Goal: Information Seeking & Learning: Learn about a topic

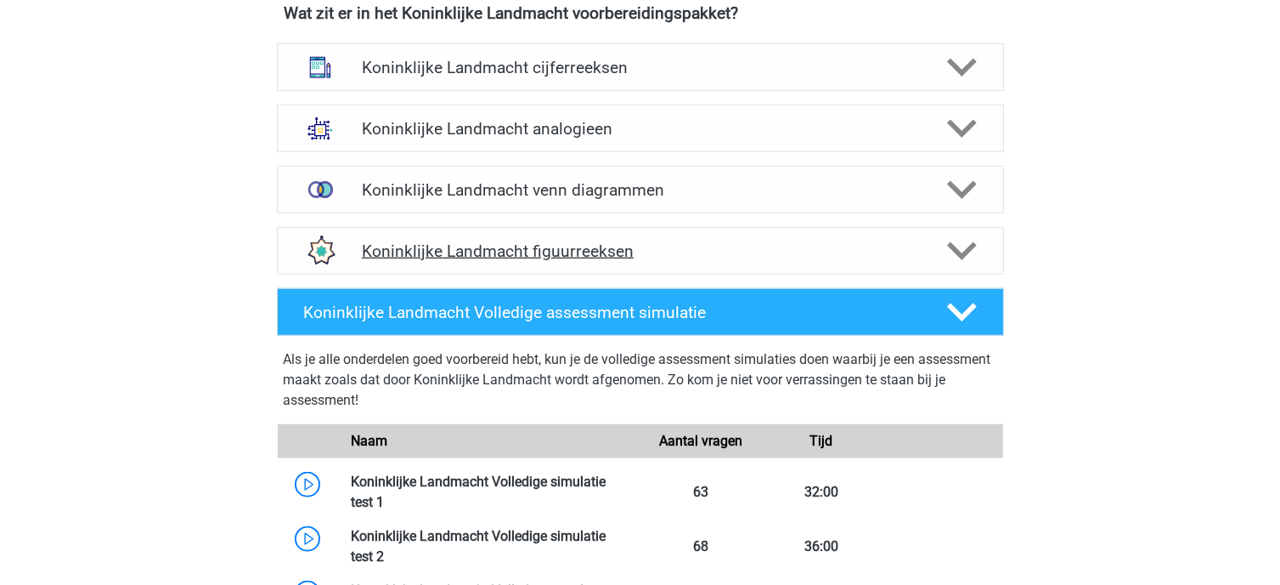
scroll to position [1274, 0]
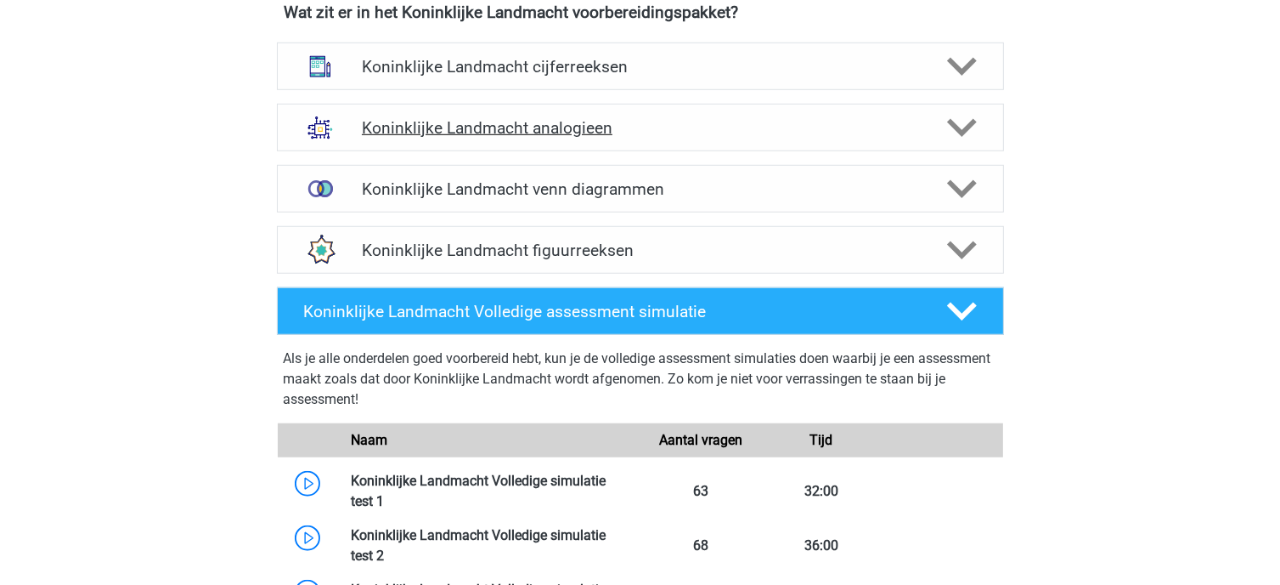
click at [638, 112] on div "Koninklijke Landmacht analogieen" at bounding box center [640, 128] width 727 height 48
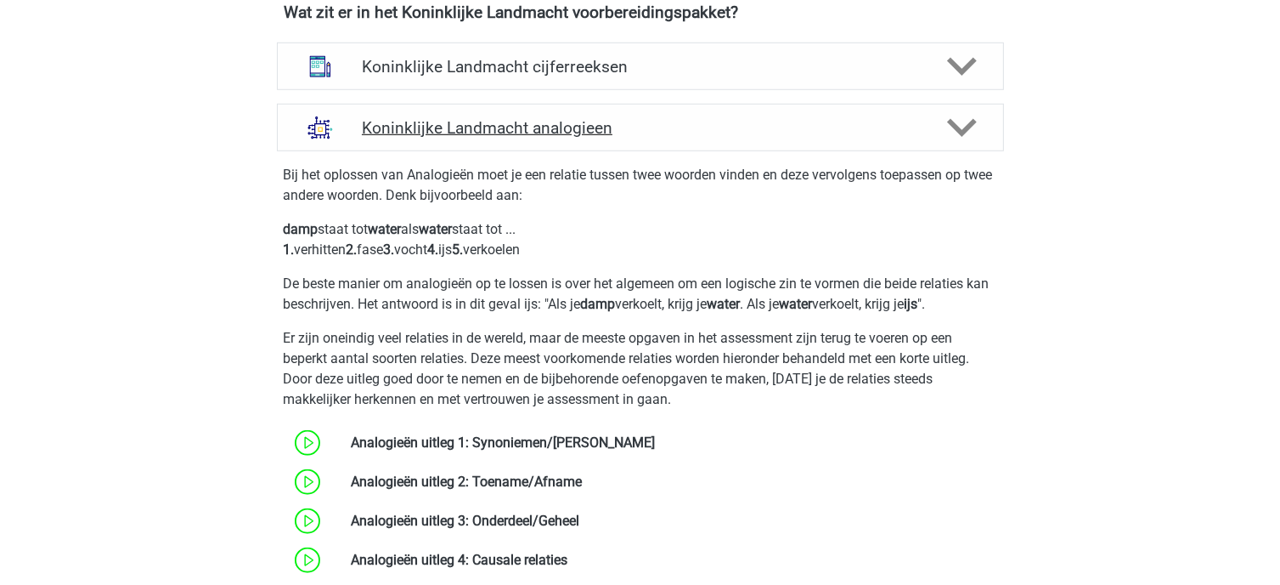
click at [642, 124] on h4 "Koninklijke Landmacht analogieen" at bounding box center [640, 128] width 556 height 20
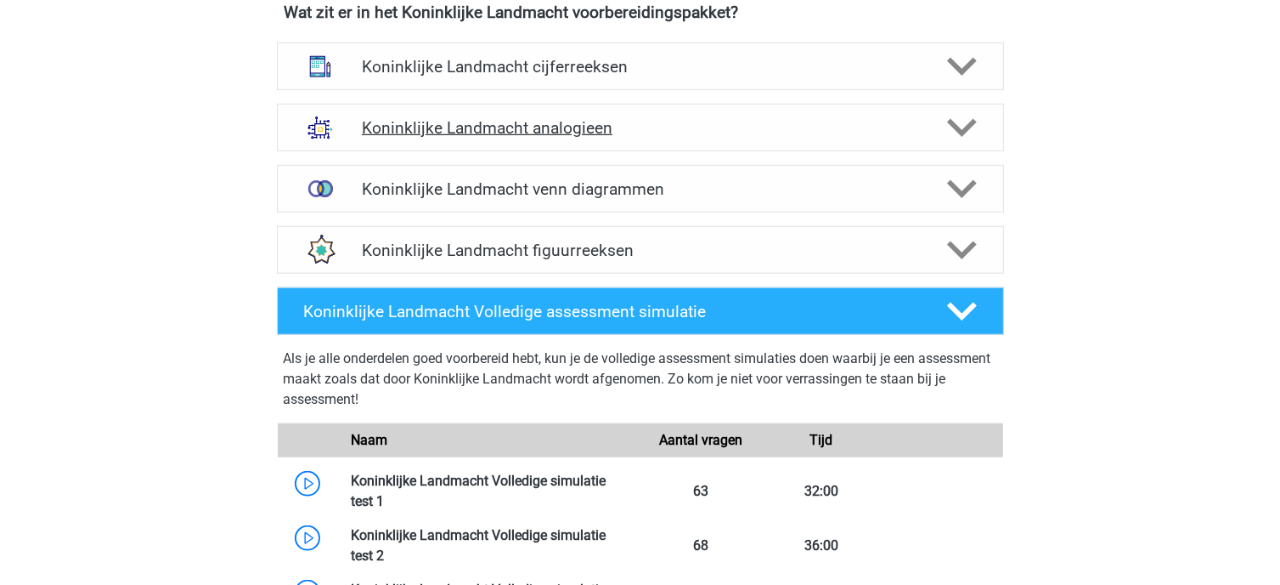
click at [661, 133] on h4 "Koninklijke Landmacht analogieen" at bounding box center [640, 128] width 556 height 20
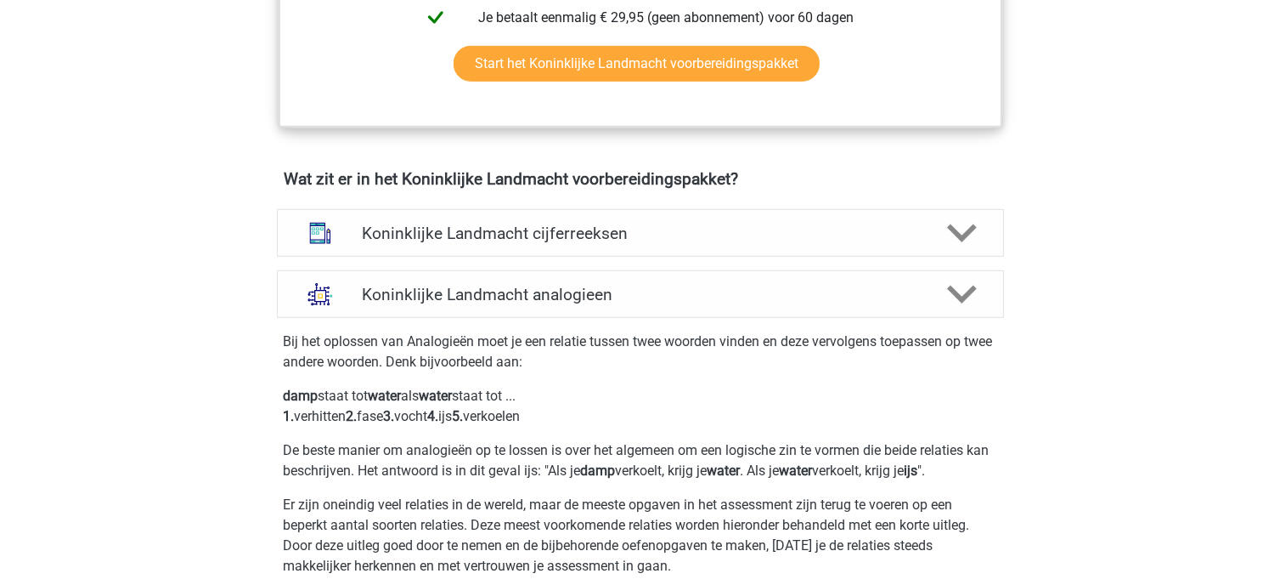
scroll to position [1104, 0]
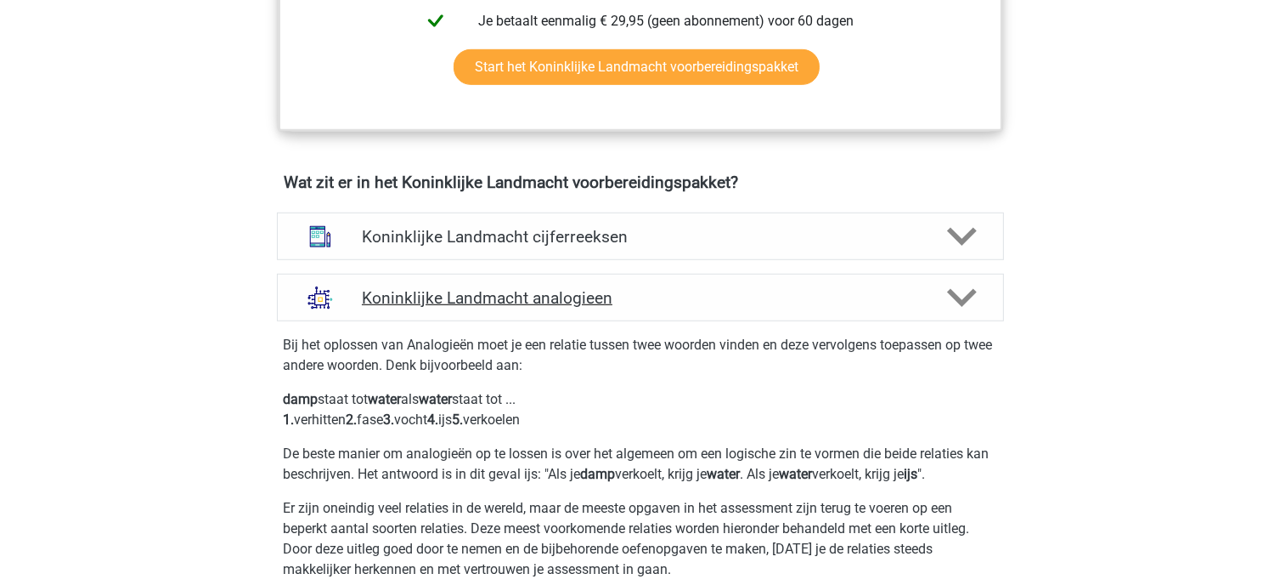
click at [701, 291] on h4 "Koninklijke Landmacht analogieen" at bounding box center [640, 298] width 556 height 20
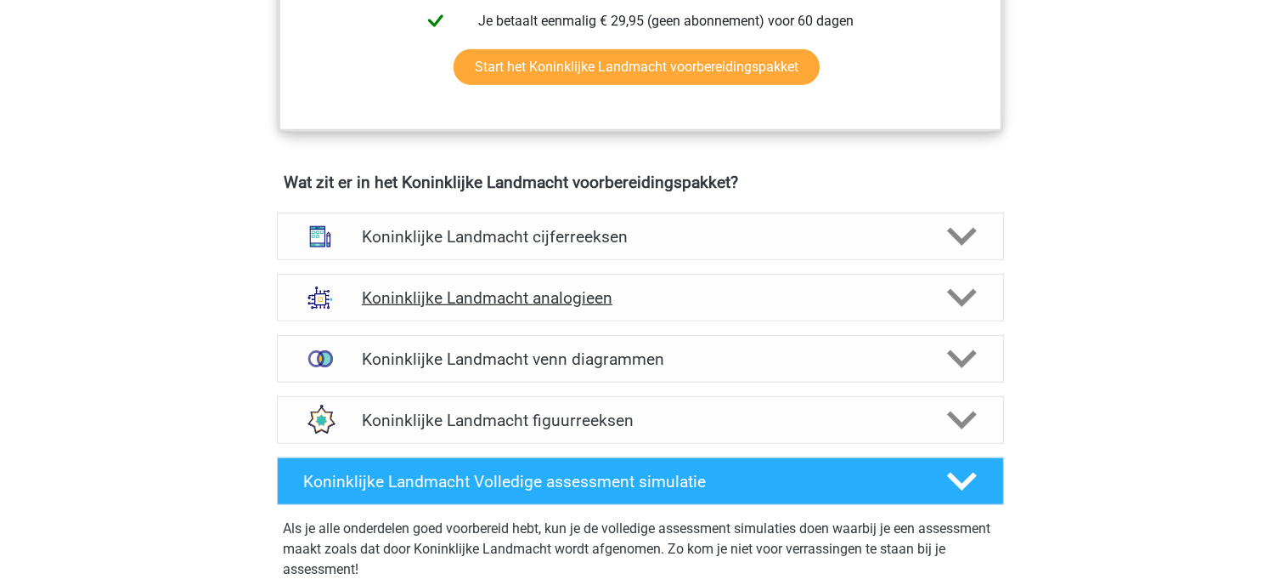
click at [688, 281] on div "Koninklijke Landmacht analogieen" at bounding box center [640, 298] width 727 height 48
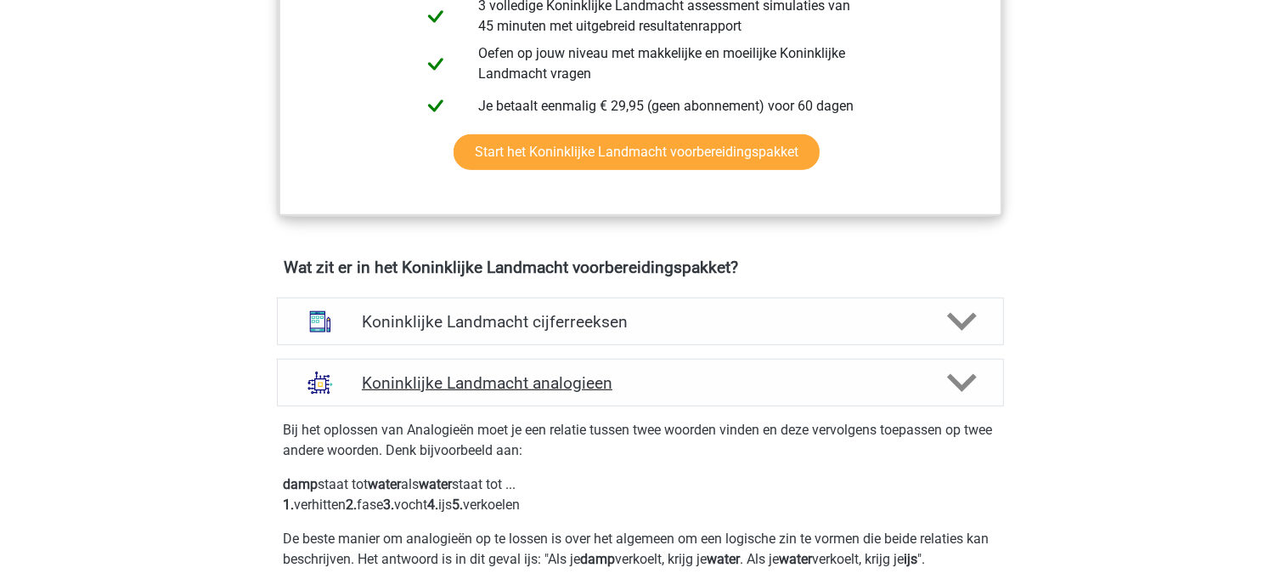
click at [666, 359] on div "Koninklijke Landmacht analogieen" at bounding box center [640, 383] width 727 height 48
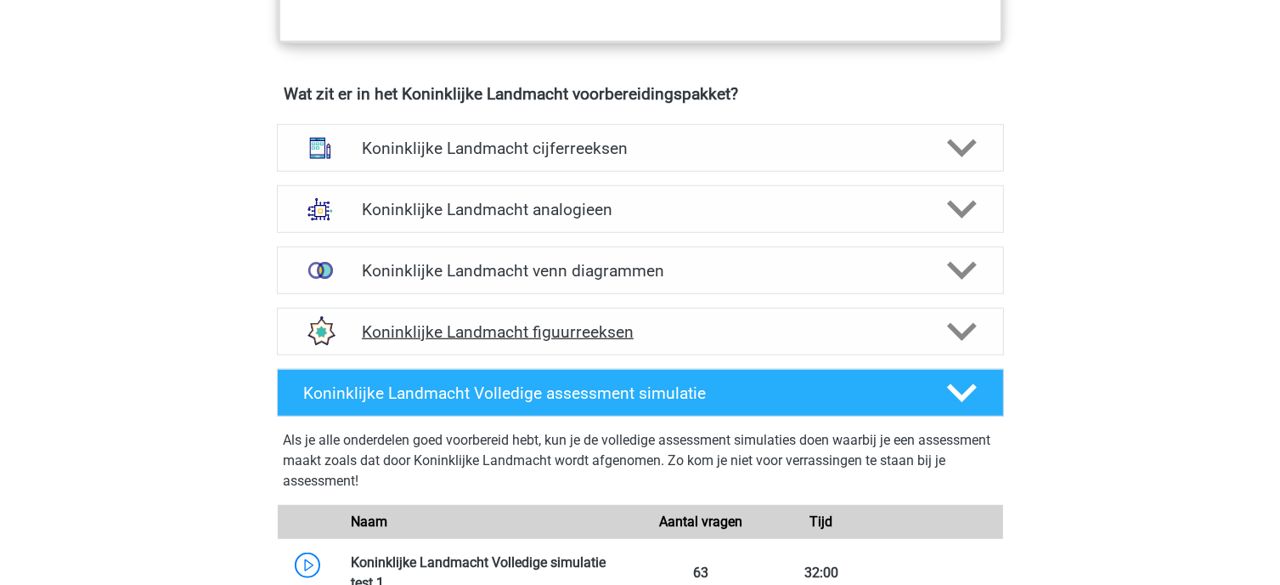
scroll to position [1189, 0]
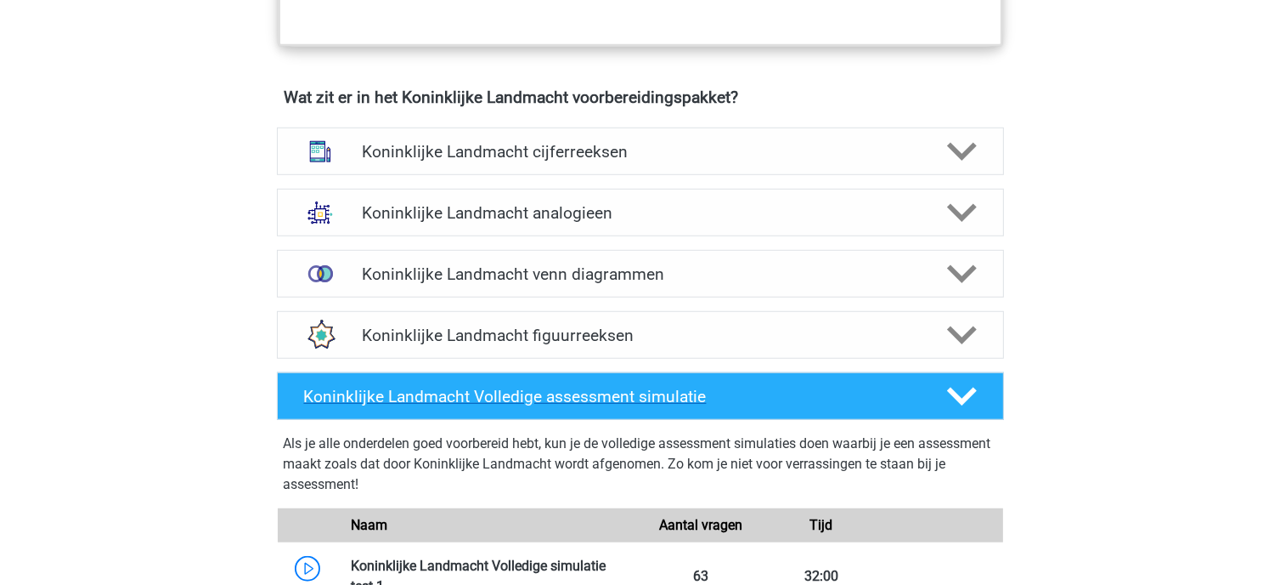
click at [918, 393] on h4 "Koninklijke Landmacht Volledige assessment simulatie" at bounding box center [611, 397] width 615 height 20
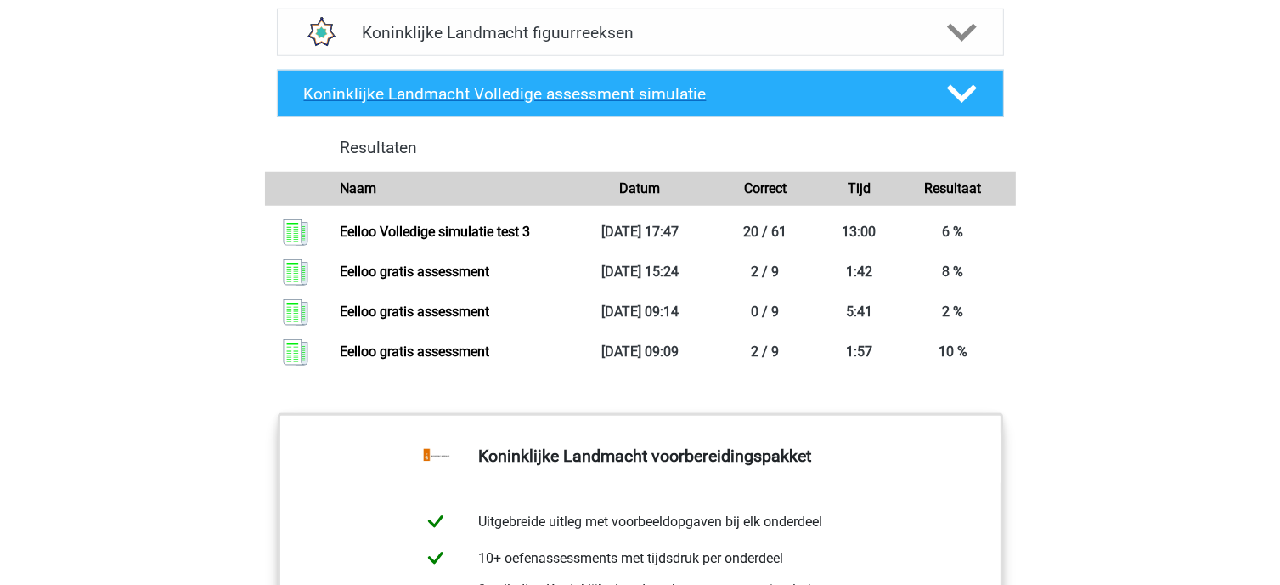
scroll to position [1529, 0]
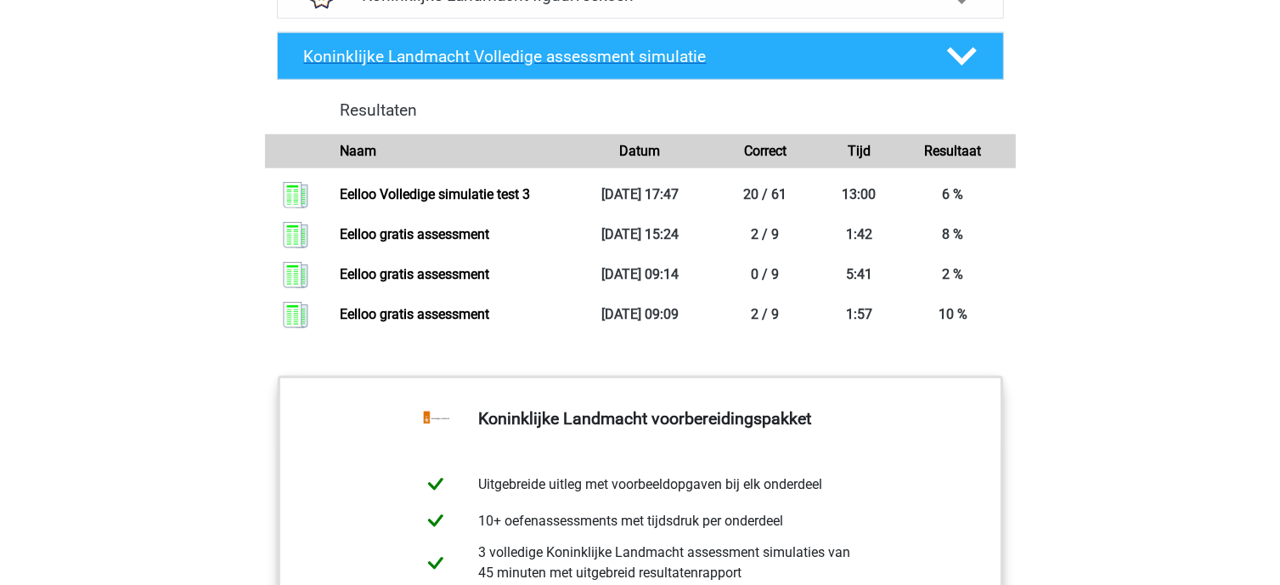
click at [975, 62] on icon at bounding box center [962, 57] width 30 height 30
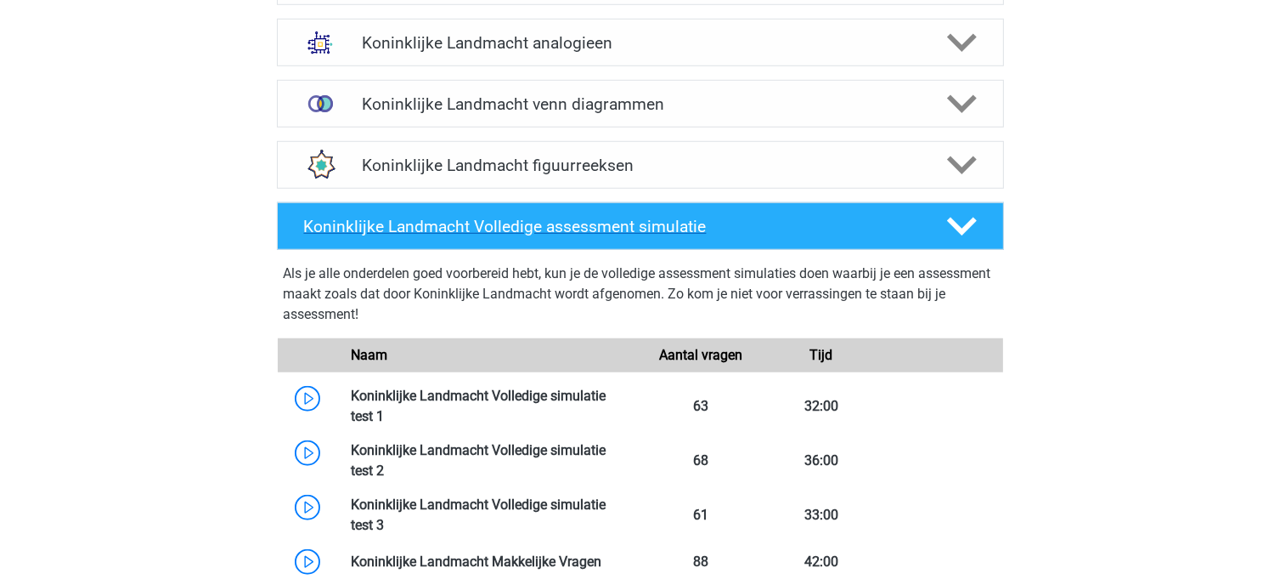
scroll to position [1274, 0]
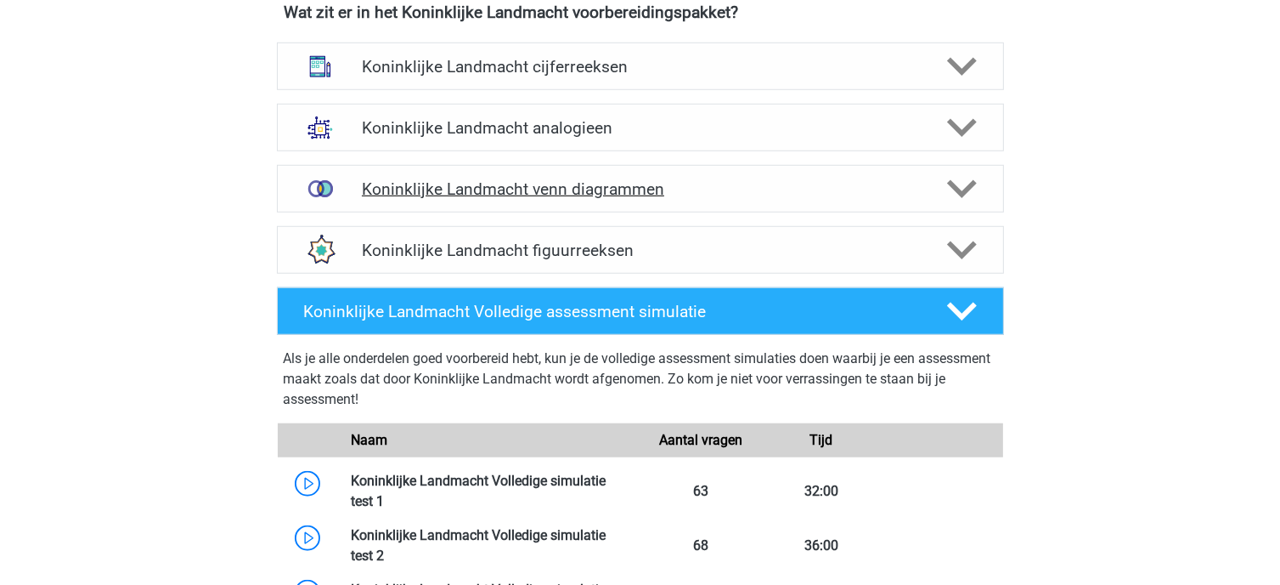
click at [554, 186] on h4 "Koninklijke Landmacht venn diagrammen" at bounding box center [640, 189] width 556 height 20
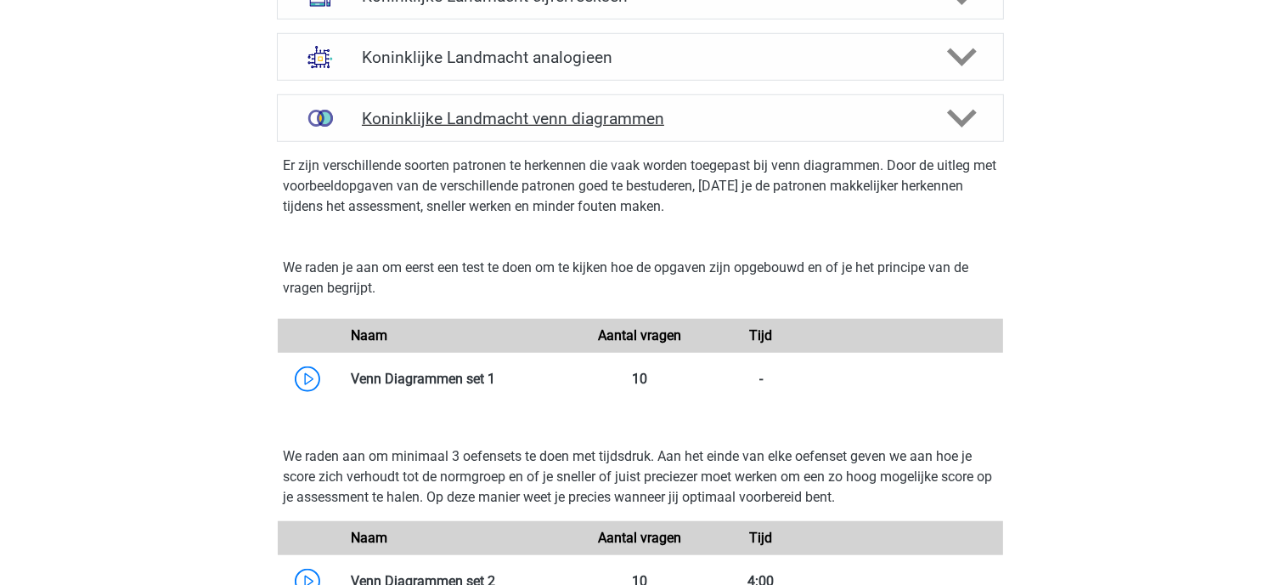
scroll to position [1529, 0]
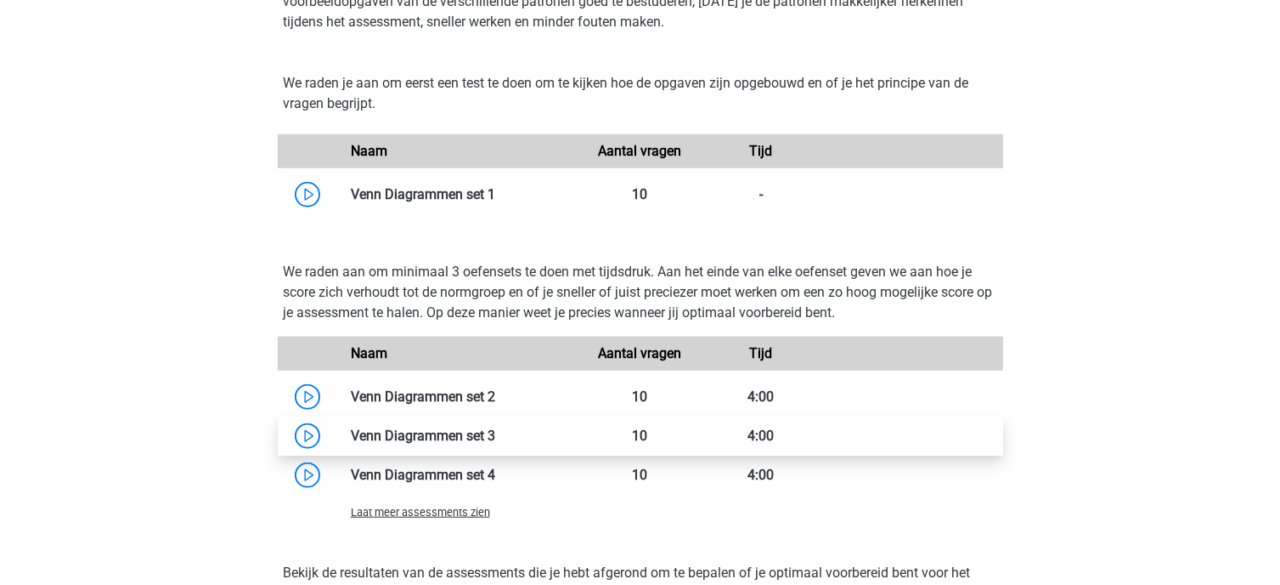
click at [495, 438] on link at bounding box center [495, 435] width 0 height 16
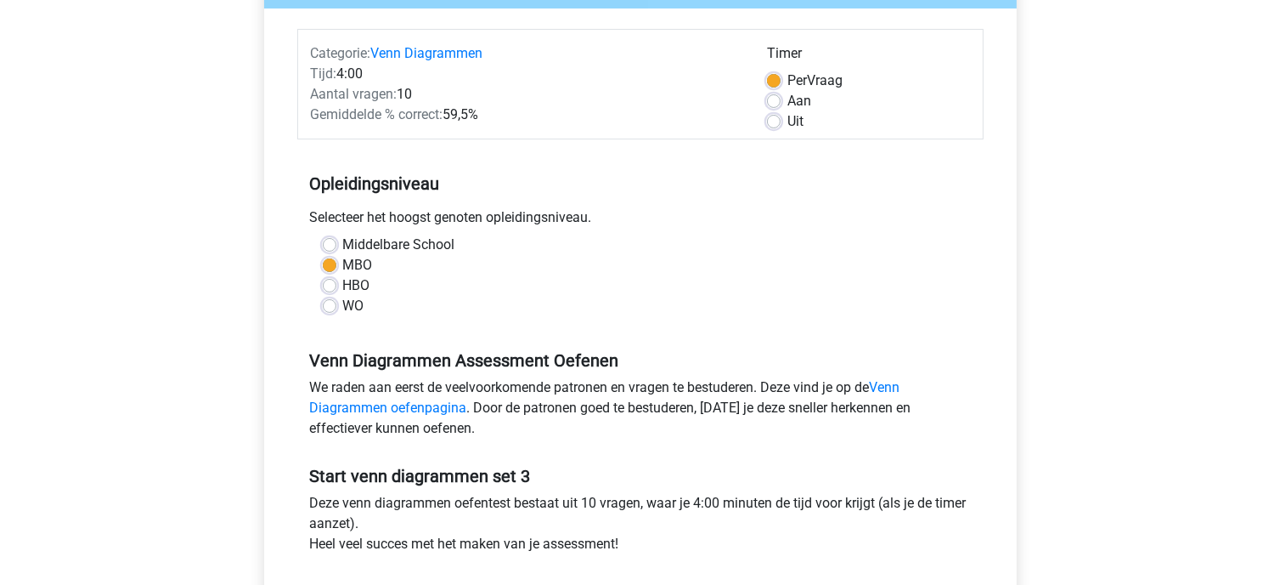
scroll to position [510, 0]
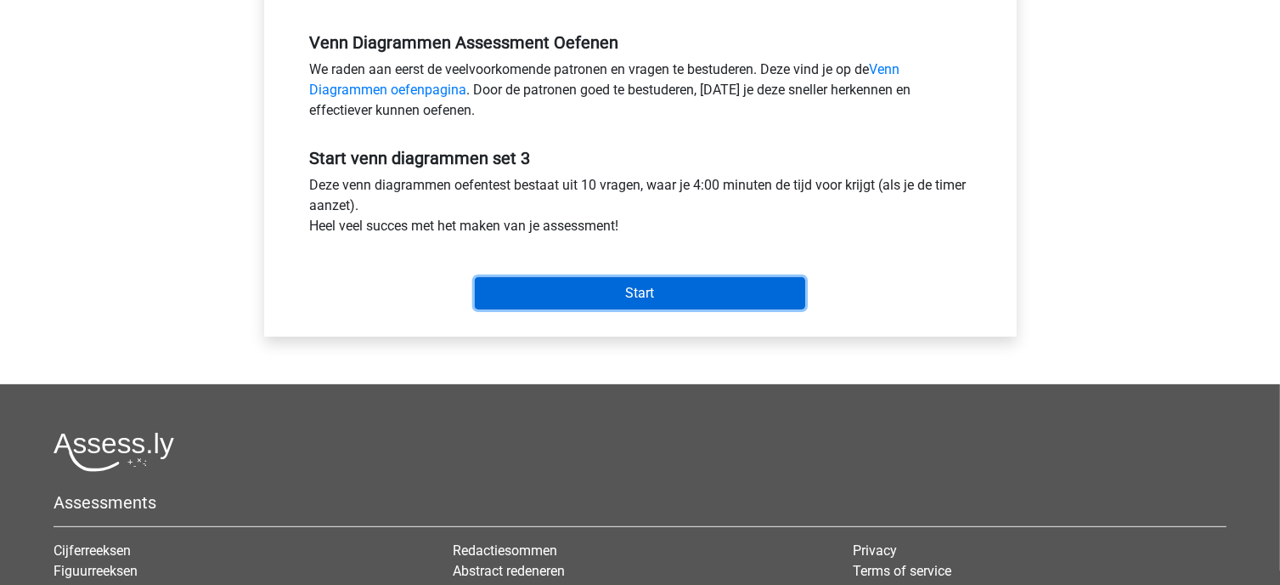
click at [662, 292] on input "Start" at bounding box center [640, 293] width 330 height 32
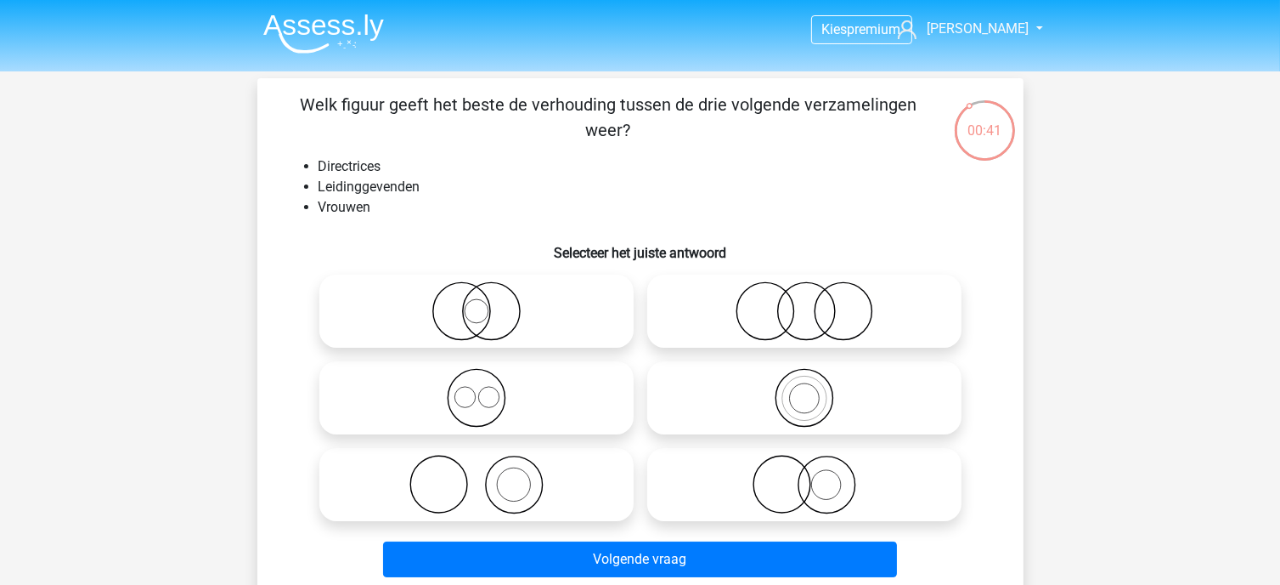
drag, startPoint x: 776, startPoint y: 404, endPoint x: 771, endPoint y: 417, distance: 14.2
click at [774, 401] on icon at bounding box center [804, 397] width 301 height 59
click at [805, 389] on input "radio" at bounding box center [810, 383] width 11 height 11
radio input "true"
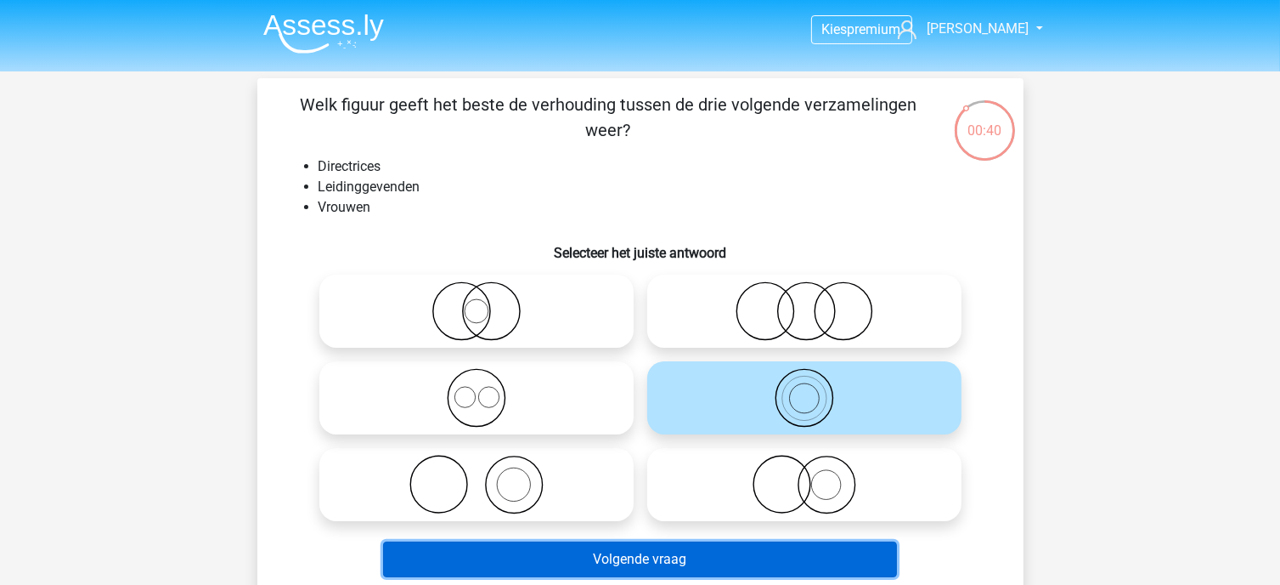
click at [673, 562] on button "Volgende vraag" at bounding box center [640, 559] width 514 height 36
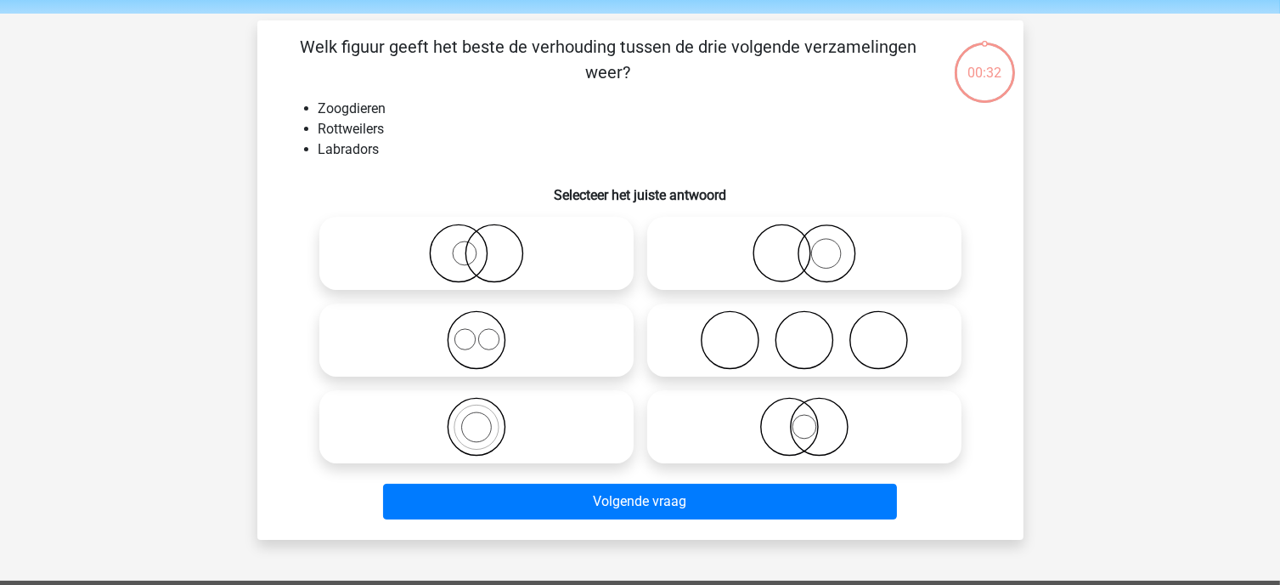
scroll to position [78, 0]
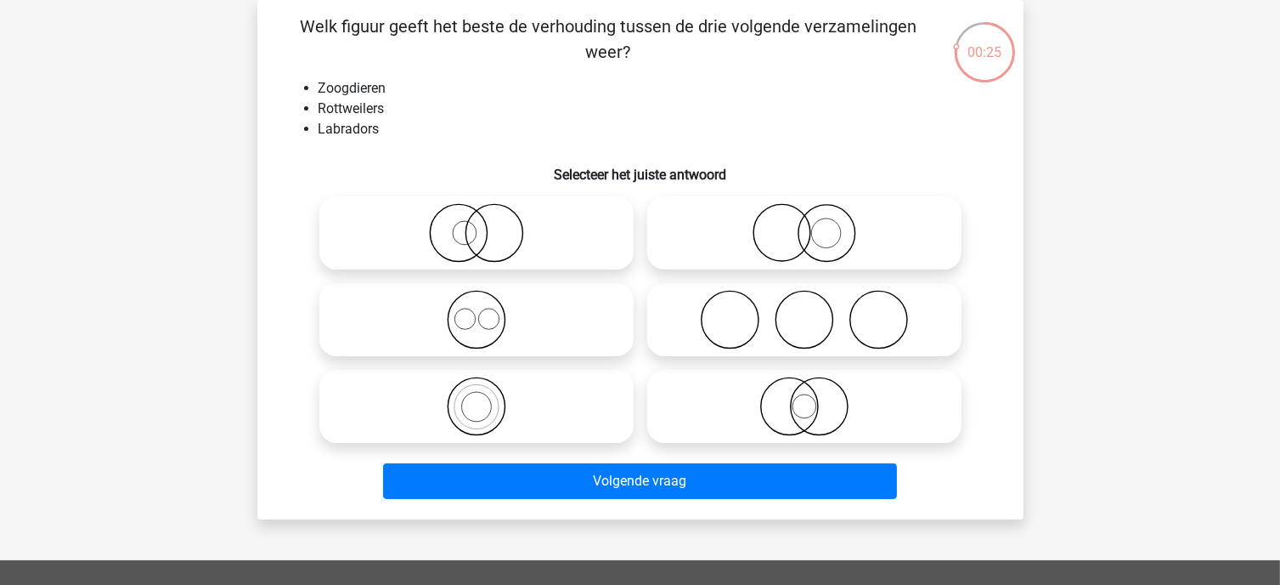
drag, startPoint x: 775, startPoint y: 395, endPoint x: 832, endPoint y: 396, distance: 56.9
click at [819, 397] on div at bounding box center [641, 319] width 656 height 260
click at [788, 331] on icon at bounding box center [804, 319] width 301 height 59
click at [805, 311] on input "radio" at bounding box center [810, 305] width 11 height 11
radio input "true"
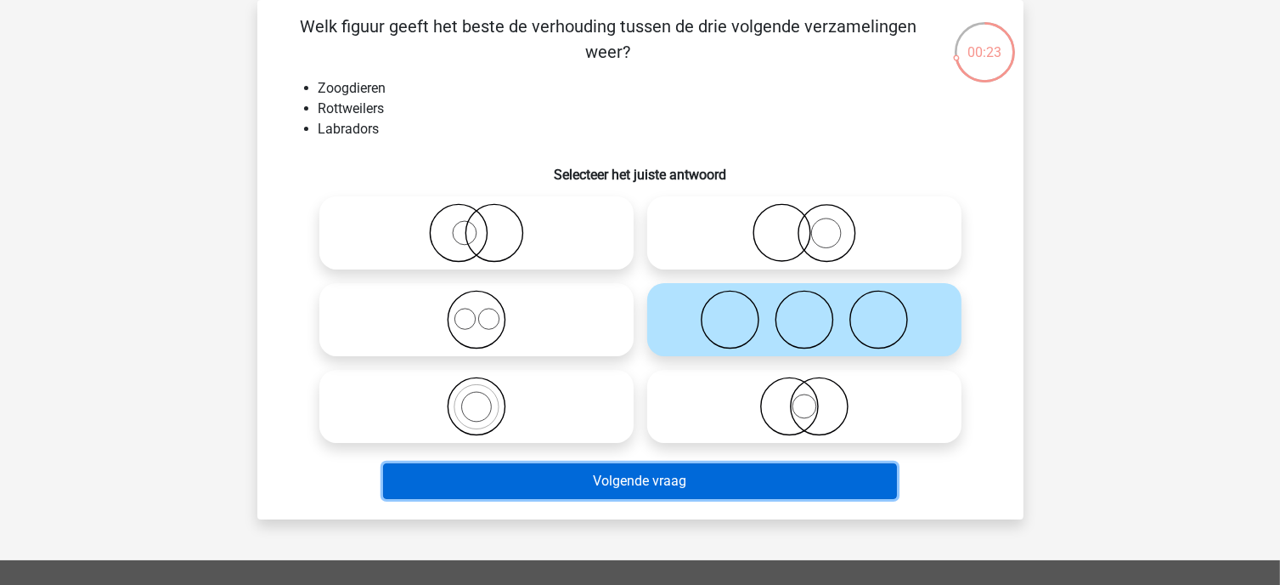
click at [664, 491] on button "Volgende vraag" at bounding box center [640, 481] width 514 height 36
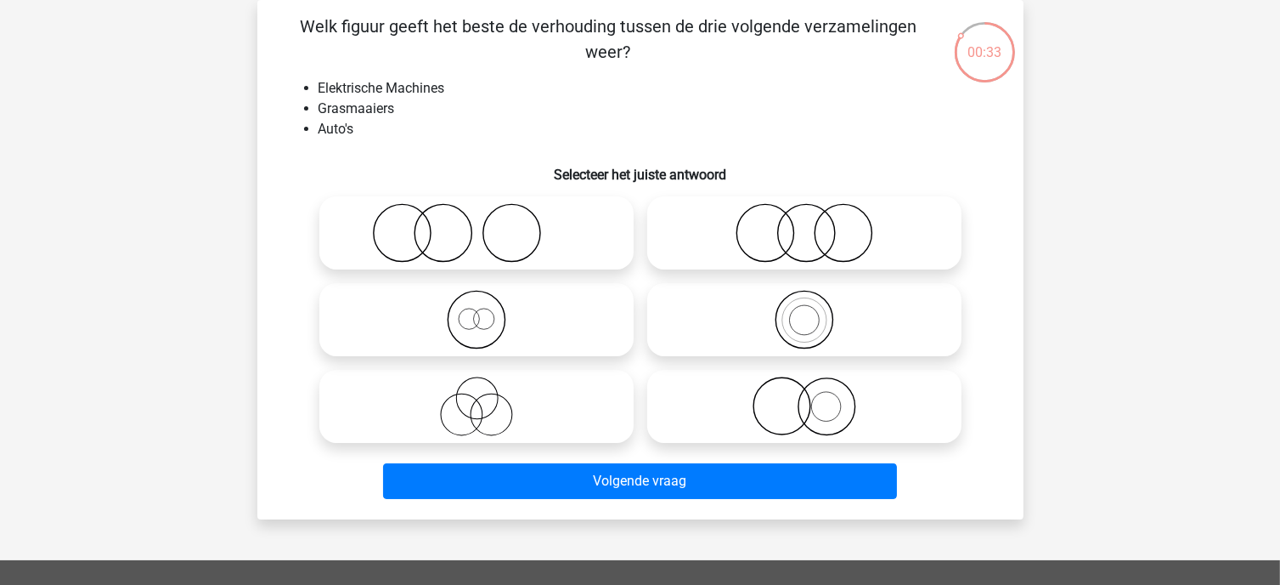
click at [545, 411] on icon at bounding box center [476, 405] width 301 height 59
click at [488, 398] on input "radio" at bounding box center [482, 392] width 11 height 11
radio input "true"
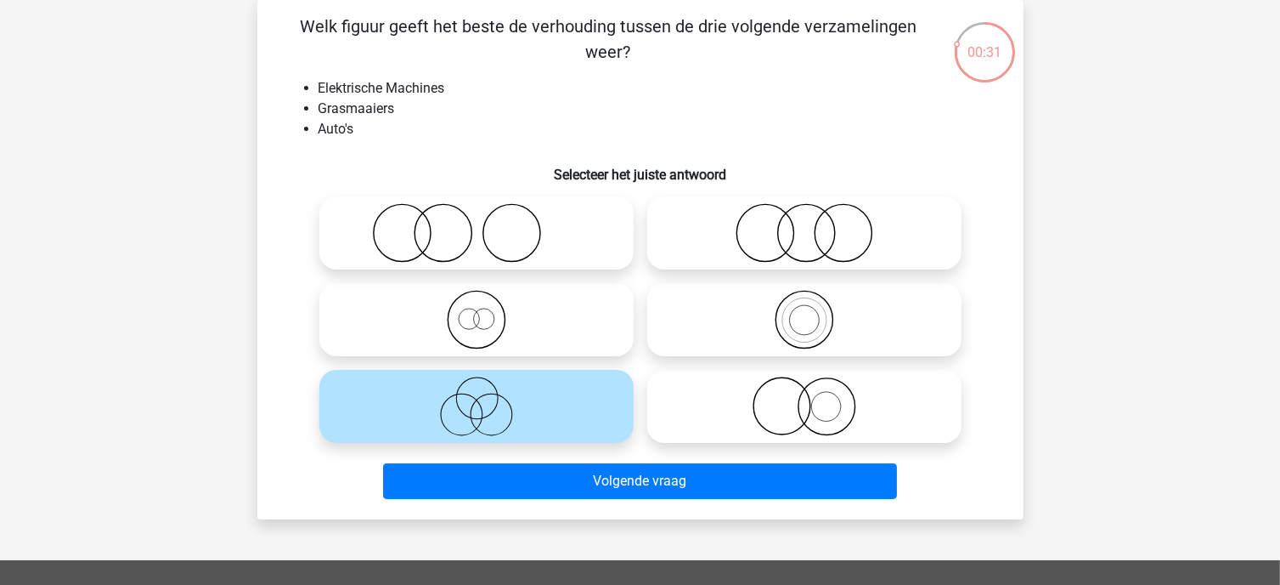
click at [811, 234] on icon at bounding box center [804, 232] width 301 height 59
click at [811, 224] on input "radio" at bounding box center [810, 218] width 11 height 11
radio input "true"
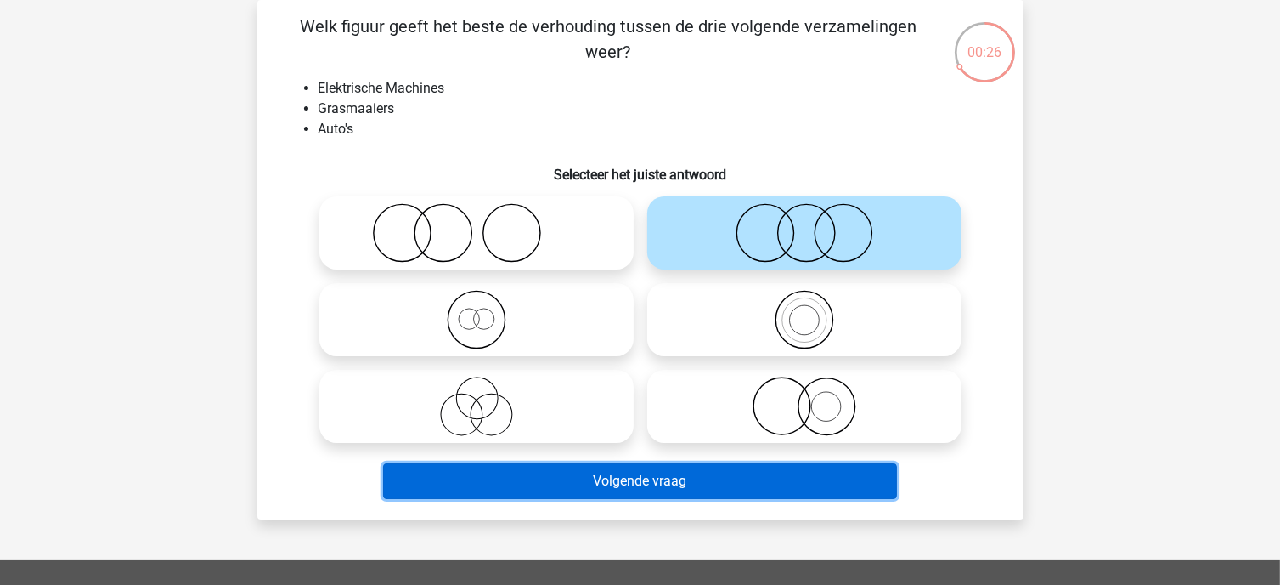
click at [720, 489] on button "Volgende vraag" at bounding box center [640, 481] width 514 height 36
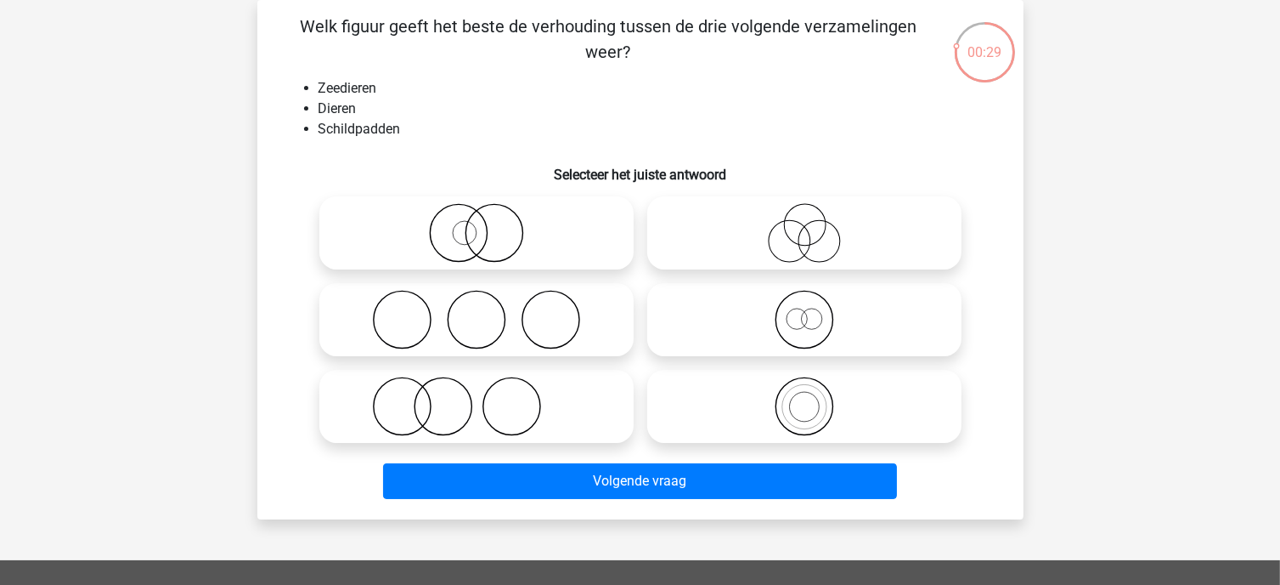
click at [820, 331] on icon at bounding box center [804, 319] width 301 height 59
click at [816, 311] on input "radio" at bounding box center [810, 305] width 11 height 11
radio input "true"
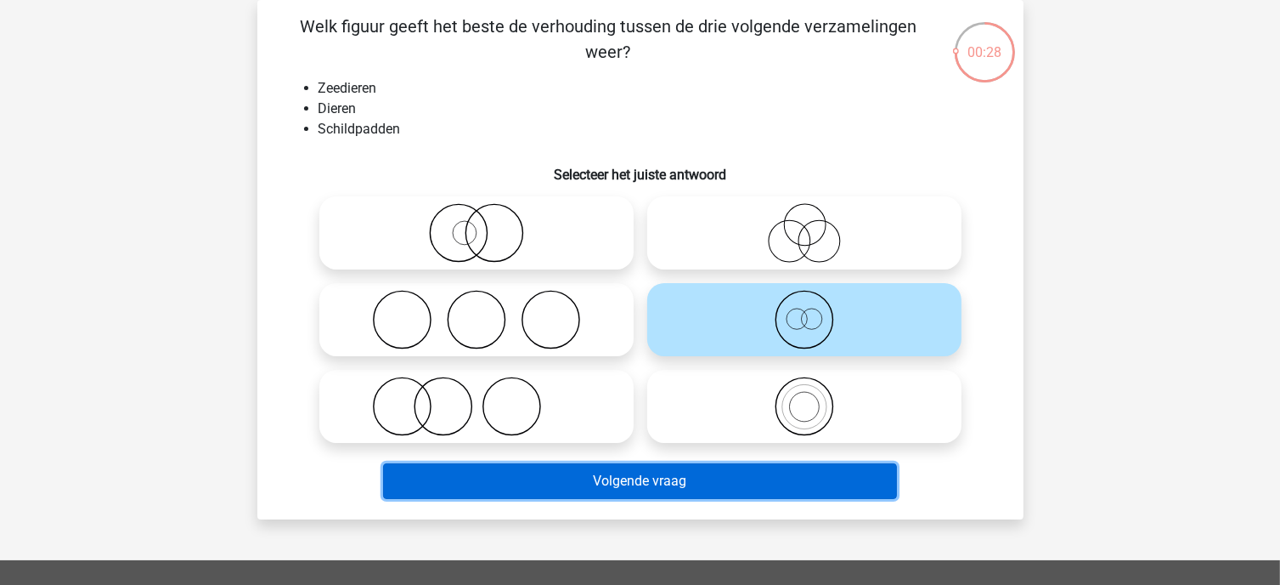
click at [773, 478] on button "Volgende vraag" at bounding box center [640, 481] width 514 height 36
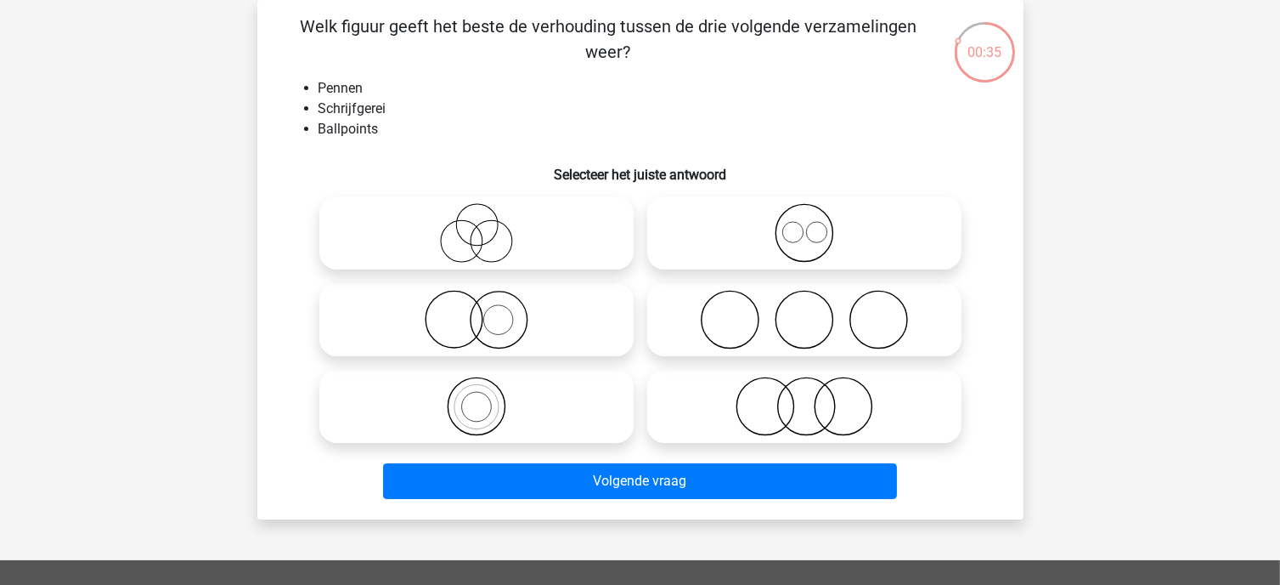
click at [725, 213] on icon at bounding box center [804, 232] width 301 height 59
click at [805, 213] on input "radio" at bounding box center [810, 218] width 11 height 11
radio input "true"
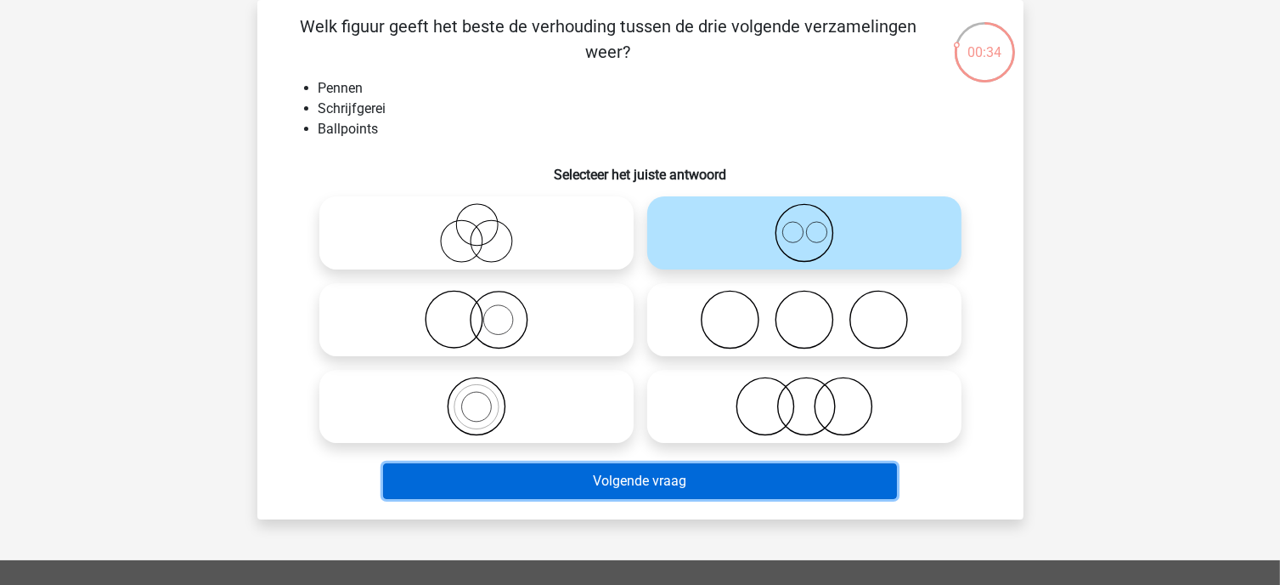
click at [686, 480] on button "Volgende vraag" at bounding box center [640, 481] width 514 height 36
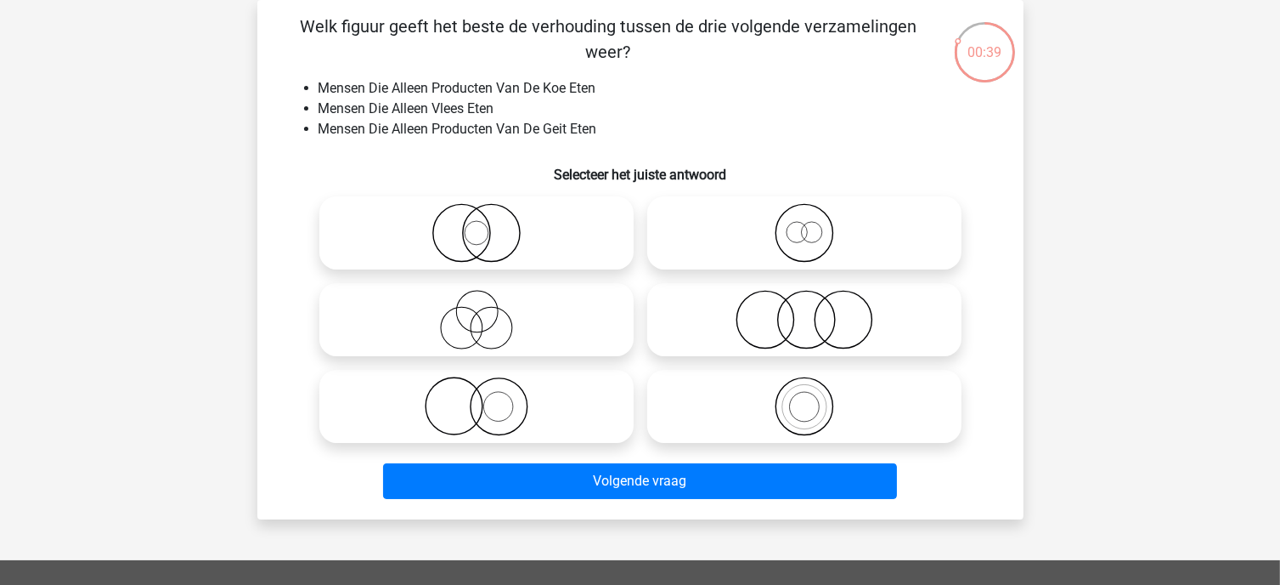
click at [845, 400] on icon at bounding box center [804, 405] width 301 height 59
click at [816, 398] on input "radio" at bounding box center [810, 392] width 11 height 11
radio input "true"
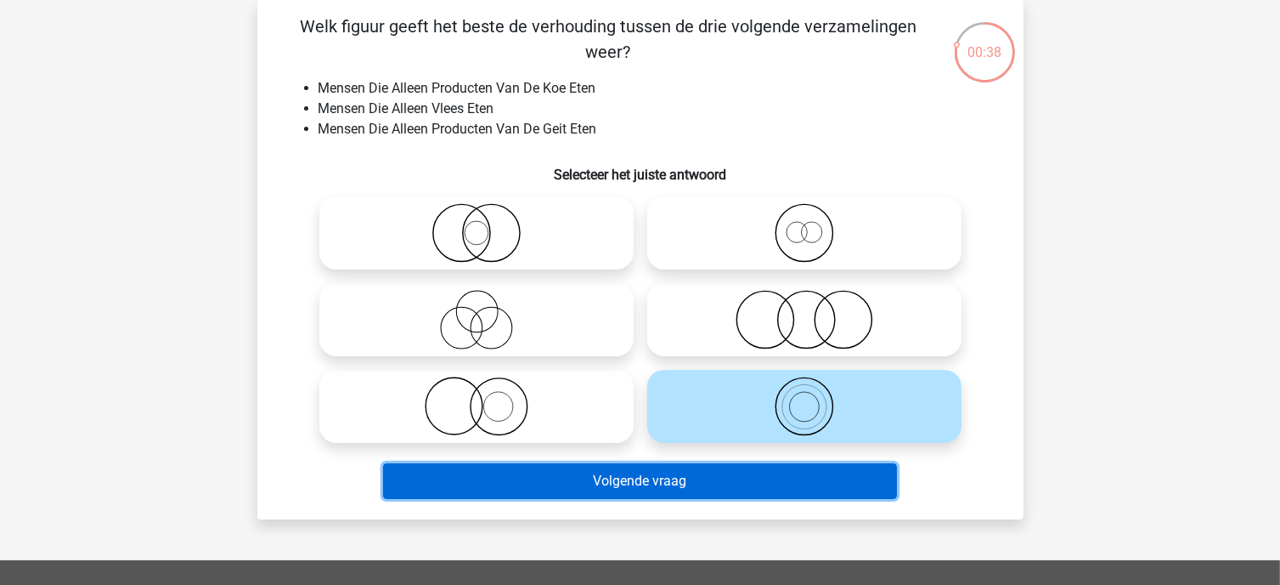
click at [805, 477] on button "Volgende vraag" at bounding box center [640, 481] width 514 height 36
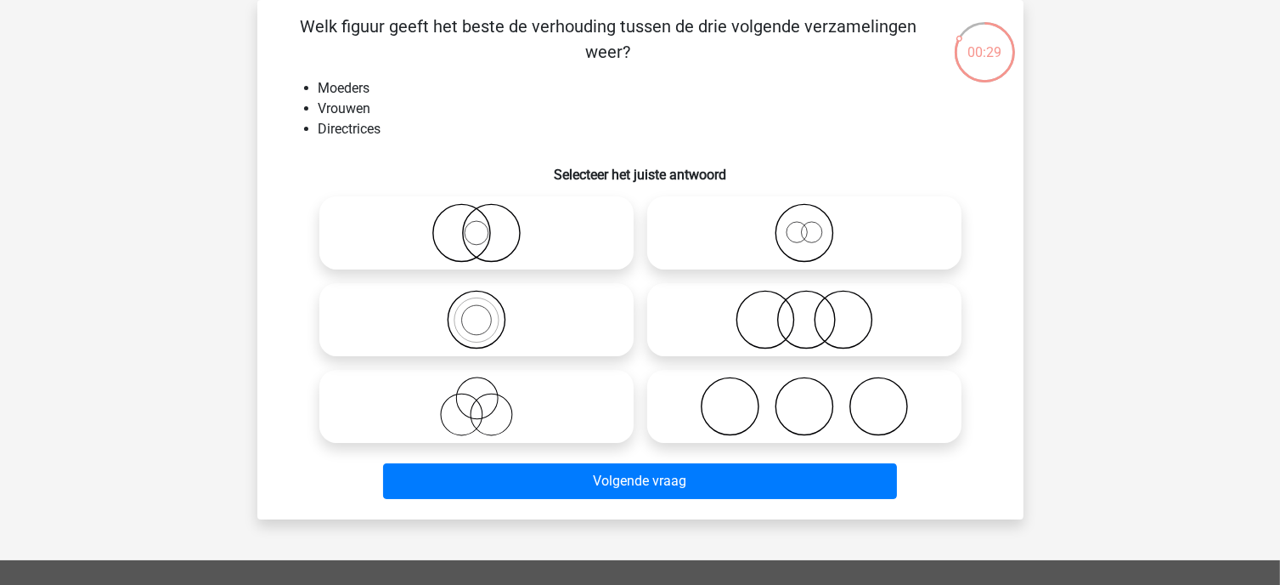
click at [484, 329] on icon at bounding box center [476, 319] width 301 height 59
click at [484, 311] on input "radio" at bounding box center [482, 305] width 11 height 11
radio input "true"
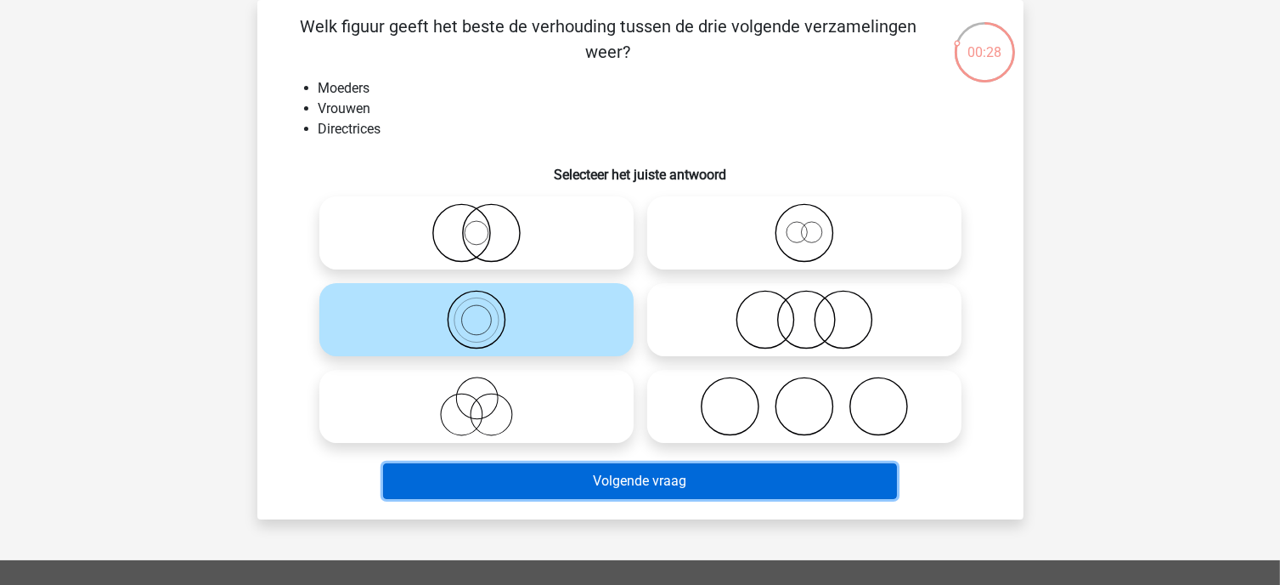
click at [574, 477] on button "Volgende vraag" at bounding box center [640, 481] width 514 height 36
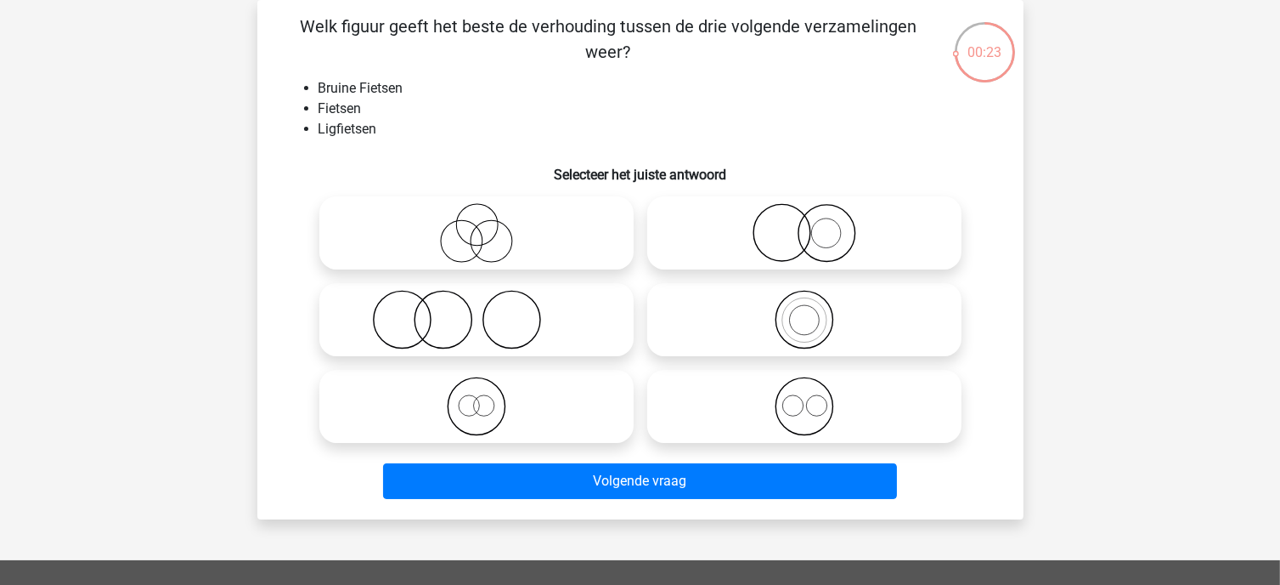
click at [774, 430] on icon at bounding box center [804, 405] width 301 height 59
click at [805, 398] on input "radio" at bounding box center [810, 392] width 11 height 11
radio input "true"
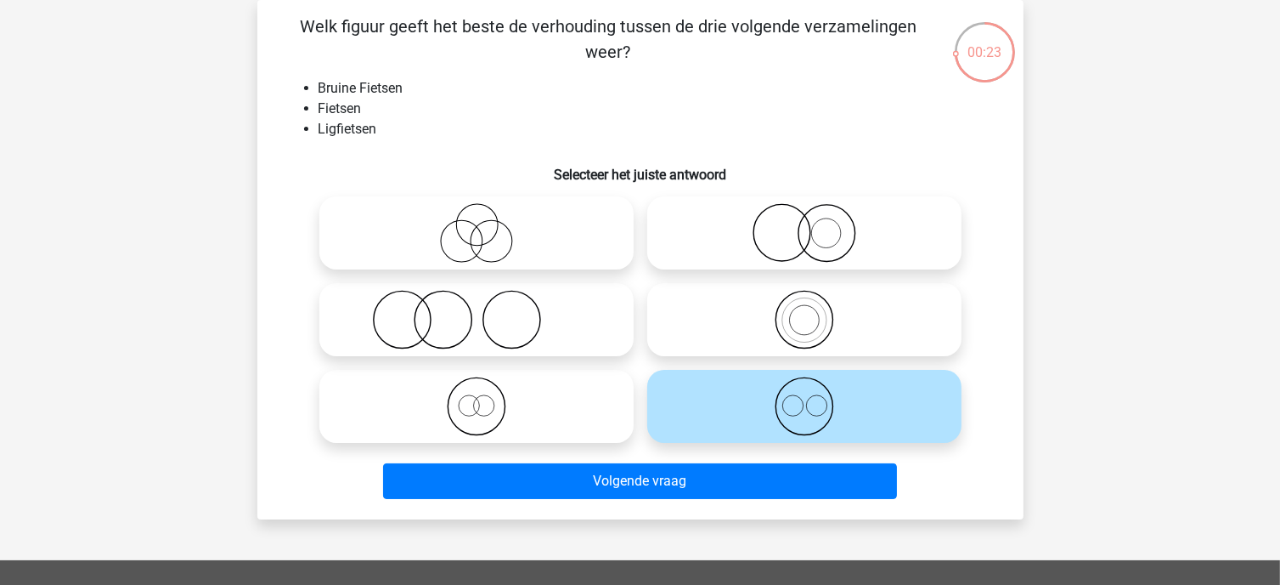
click at [480, 206] on icon at bounding box center [476, 232] width 301 height 59
click at [480, 213] on input "radio" at bounding box center [482, 218] width 11 height 11
radio input "true"
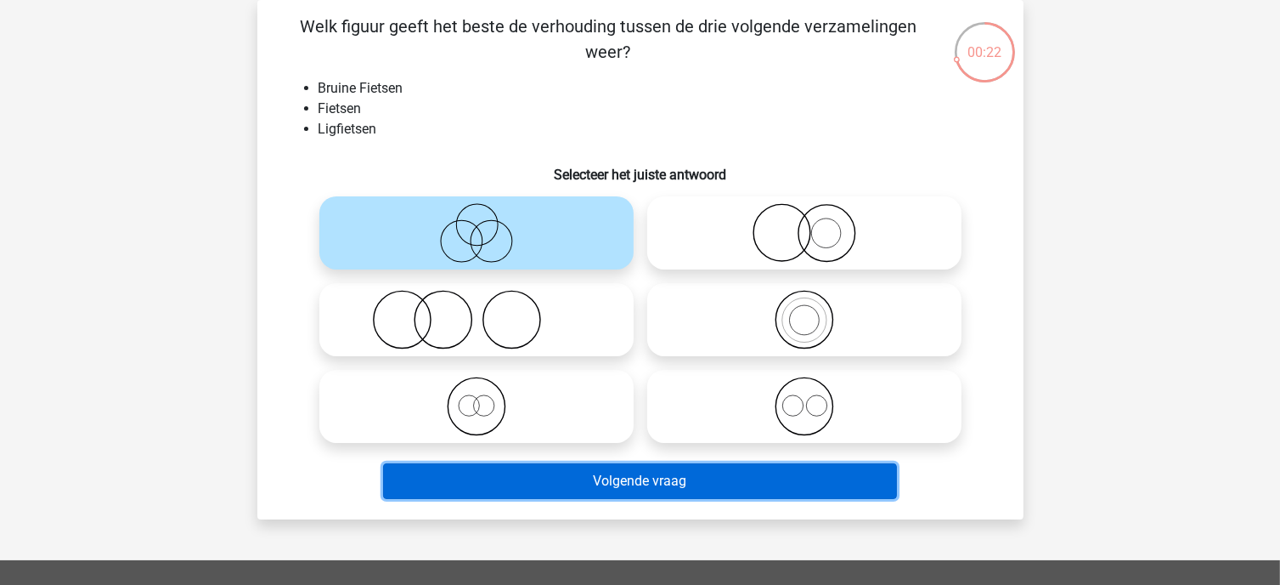
click at [561, 483] on button "Volgende vraag" at bounding box center [640, 481] width 514 height 36
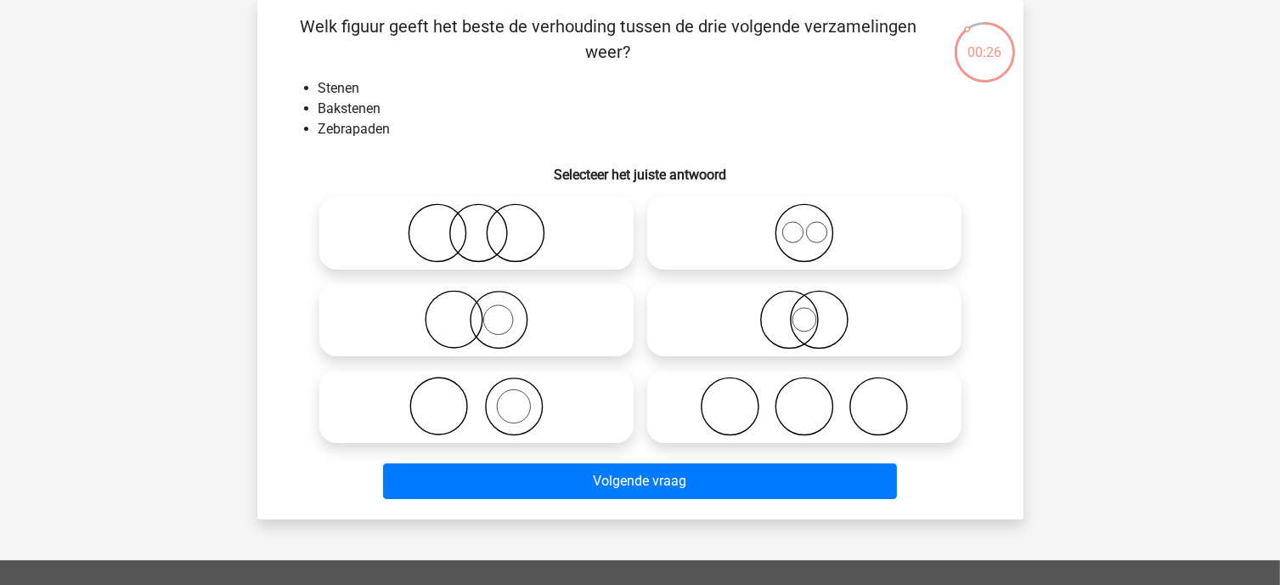
click at [778, 319] on icon at bounding box center [804, 319] width 301 height 59
click at [805, 311] on input "radio" at bounding box center [810, 305] width 11 height 11
radio input "true"
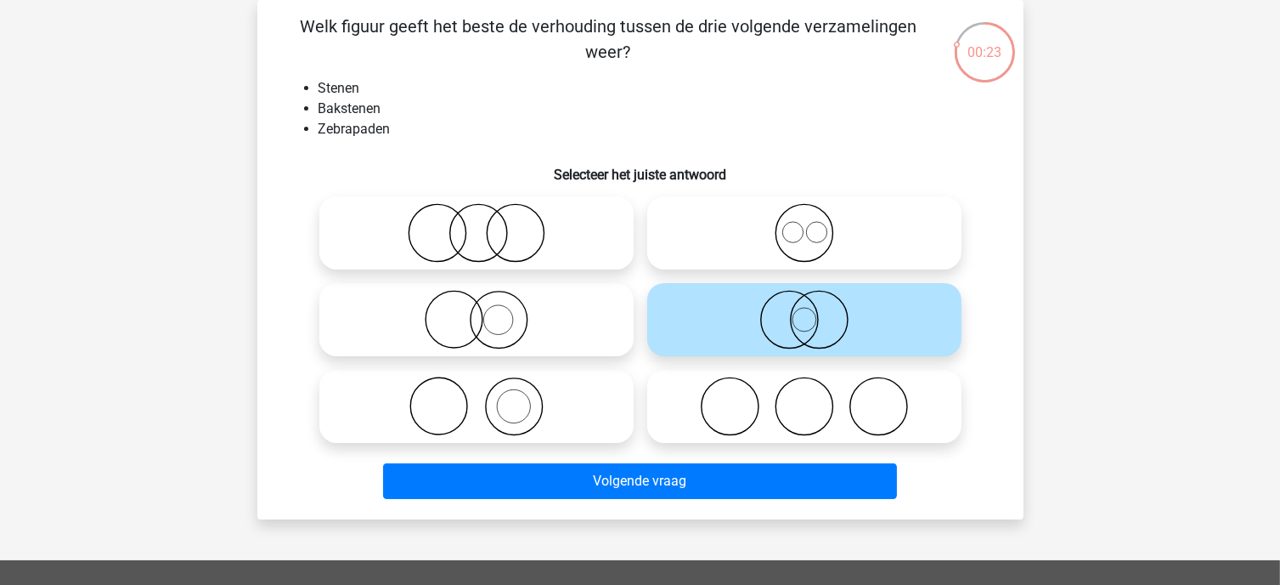
click at [547, 391] on icon at bounding box center [476, 405] width 301 height 59
click at [488, 391] on input "radio" at bounding box center [482, 392] width 11 height 11
radio input "true"
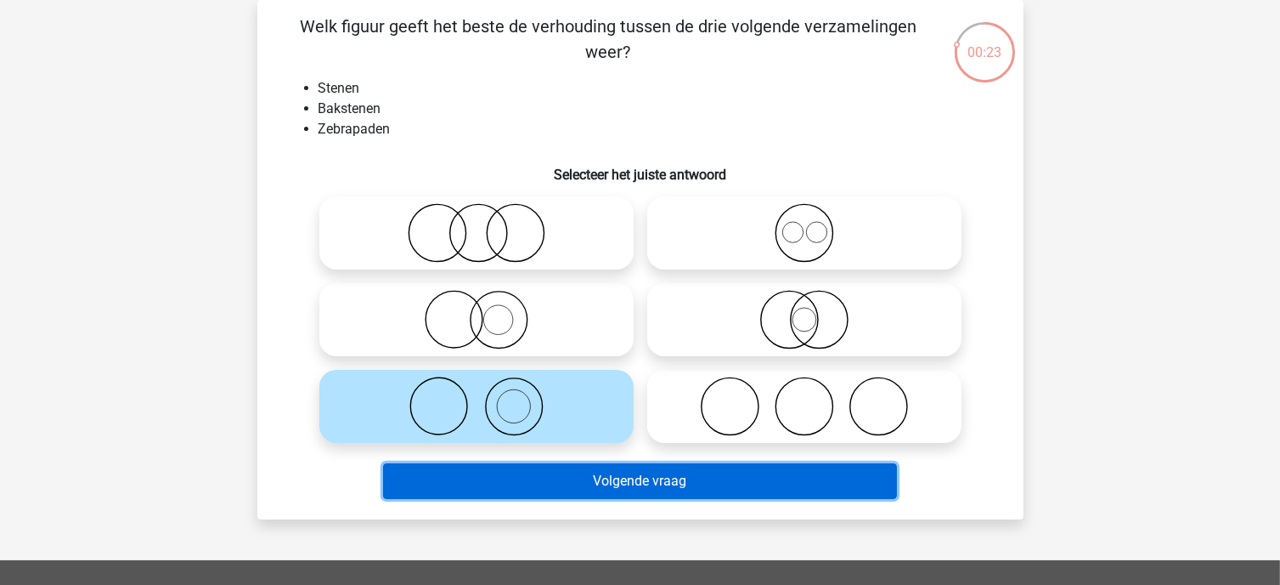
click at [596, 481] on button "Volgende vraag" at bounding box center [640, 481] width 514 height 36
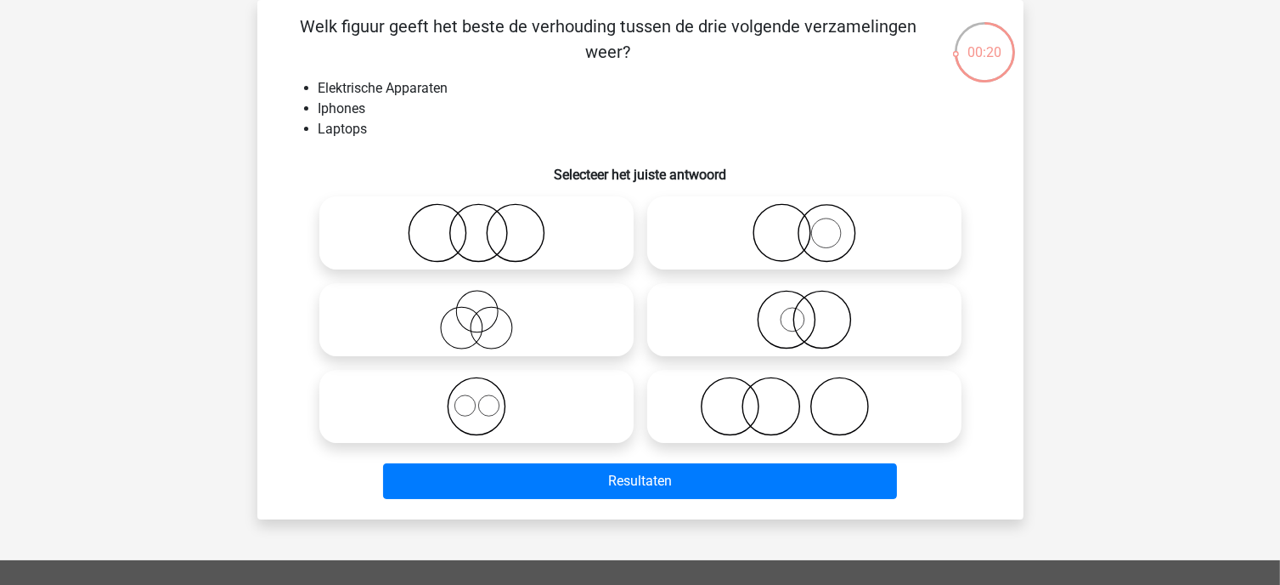
click at [854, 283] on label at bounding box center [804, 319] width 314 height 73
click at [816, 300] on input "radio" at bounding box center [810, 305] width 11 height 11
radio input "true"
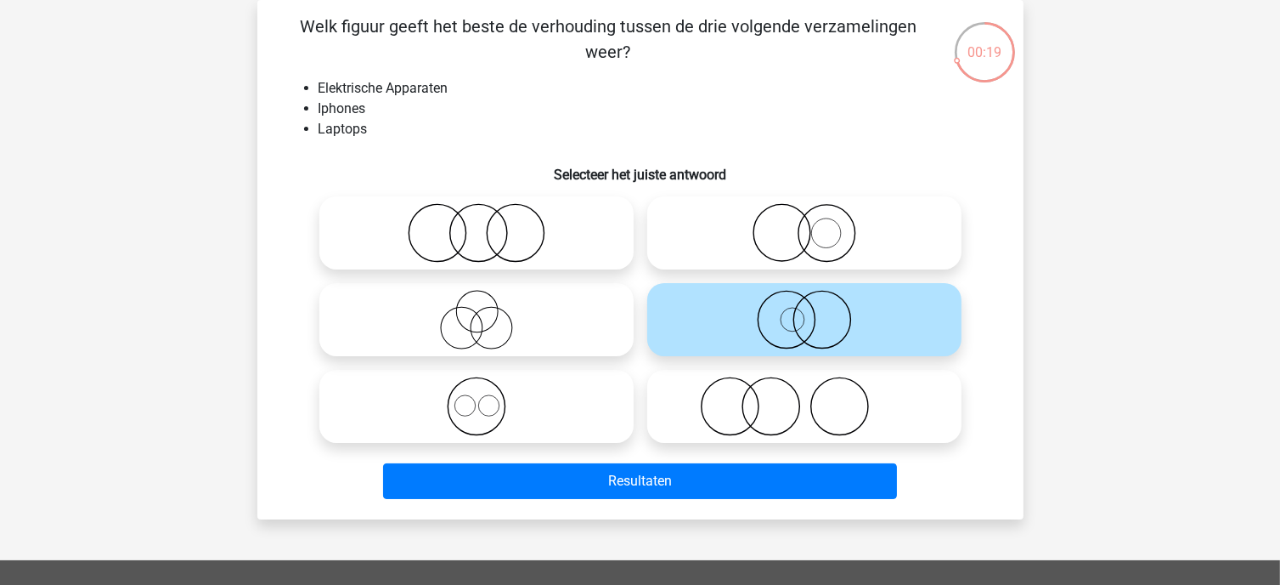
click at [575, 414] on icon at bounding box center [476, 405] width 301 height 59
click at [488, 398] on input "radio" at bounding box center [482, 392] width 11 height 11
radio input "true"
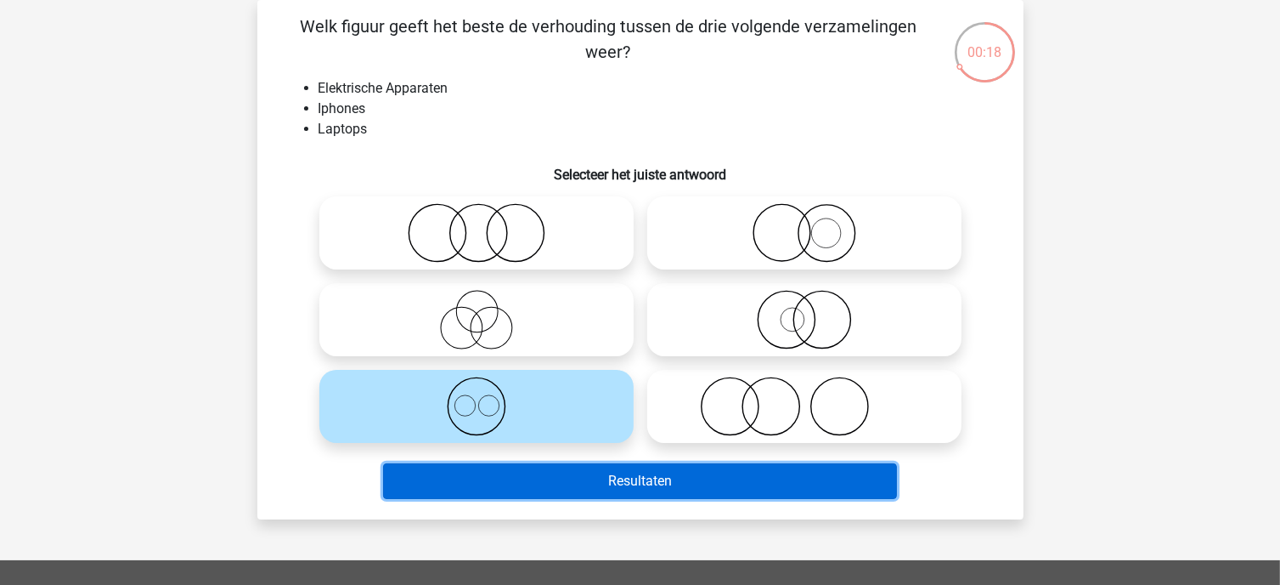
click at [605, 485] on button "Resultaten" at bounding box center [640, 481] width 514 height 36
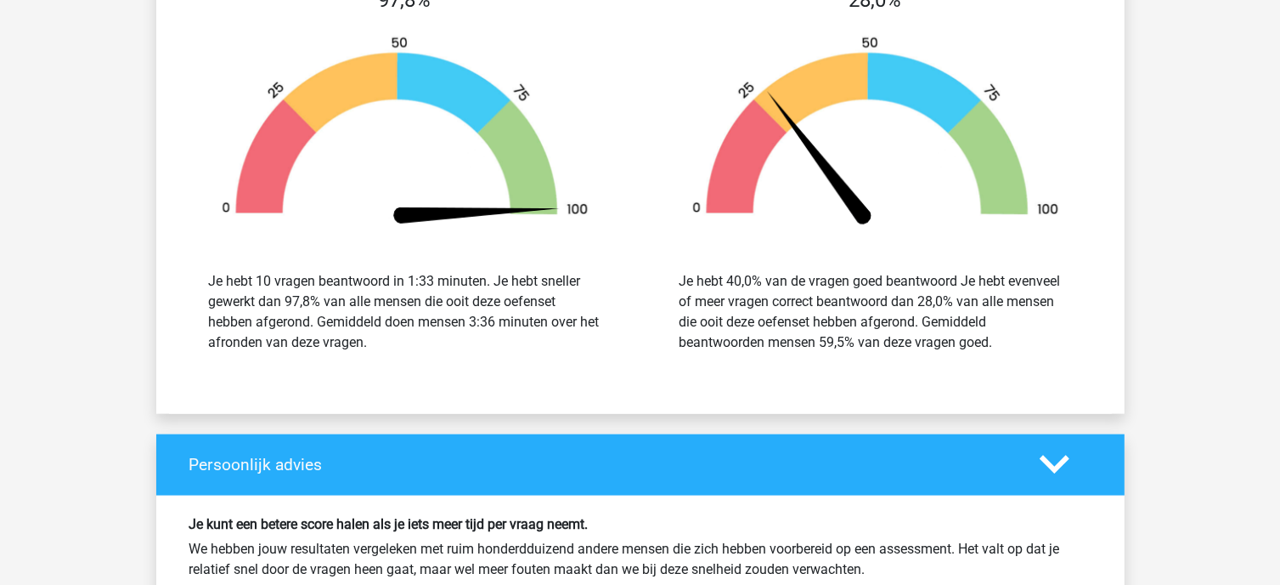
scroll to position [2634, 0]
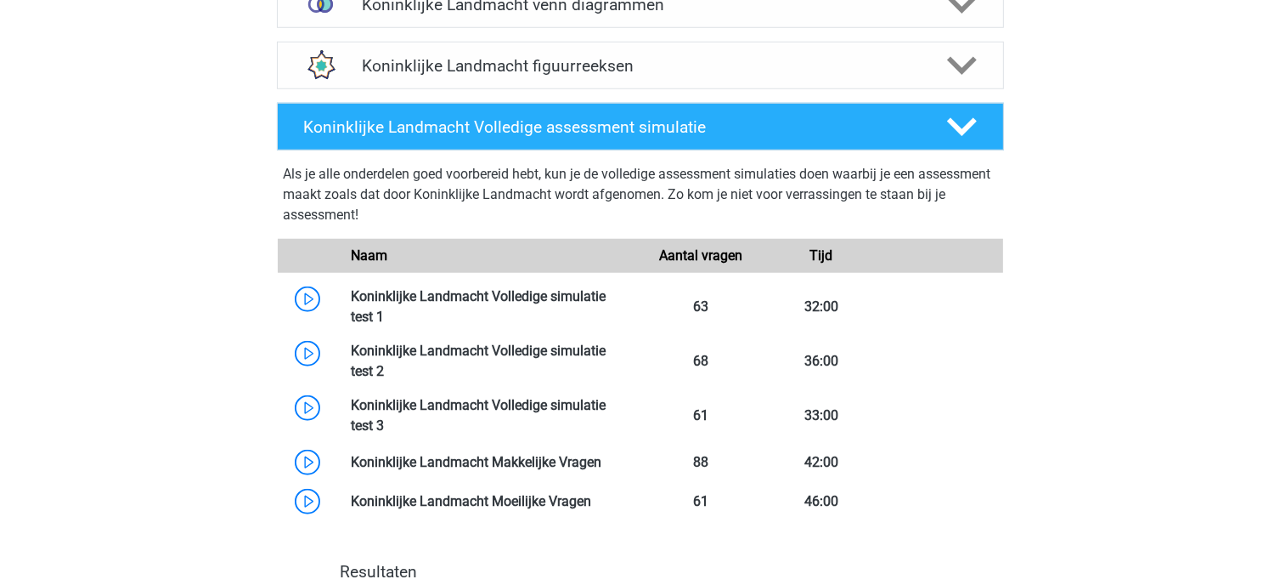
scroll to position [1274, 0]
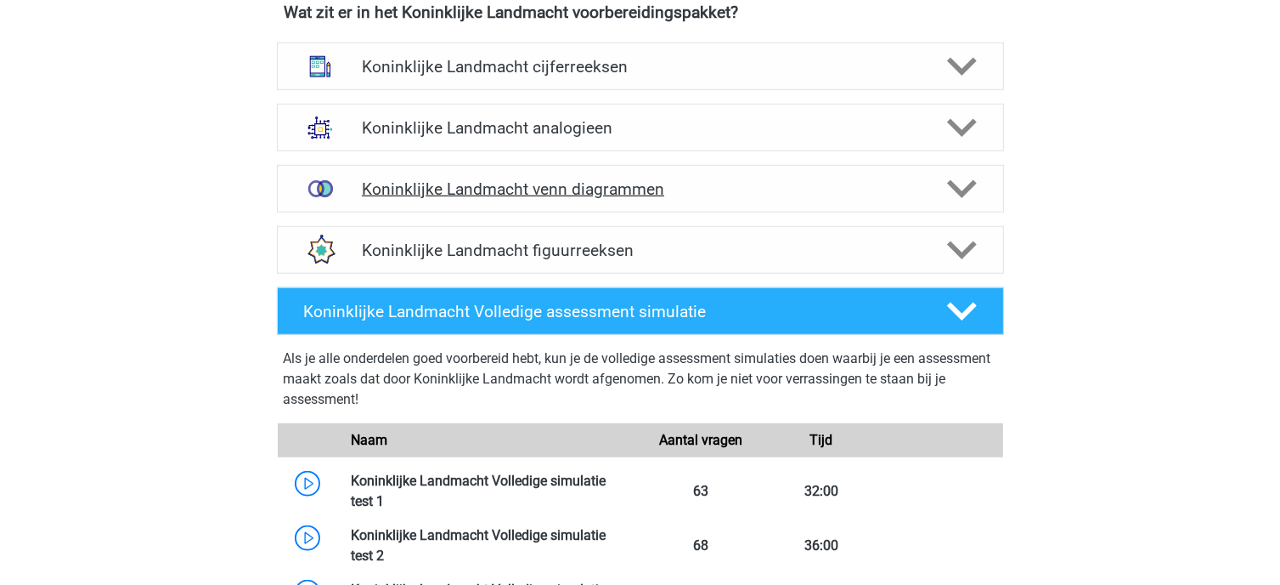
click at [413, 181] on h4 "Koninklijke Landmacht venn diagrammen" at bounding box center [640, 189] width 556 height 20
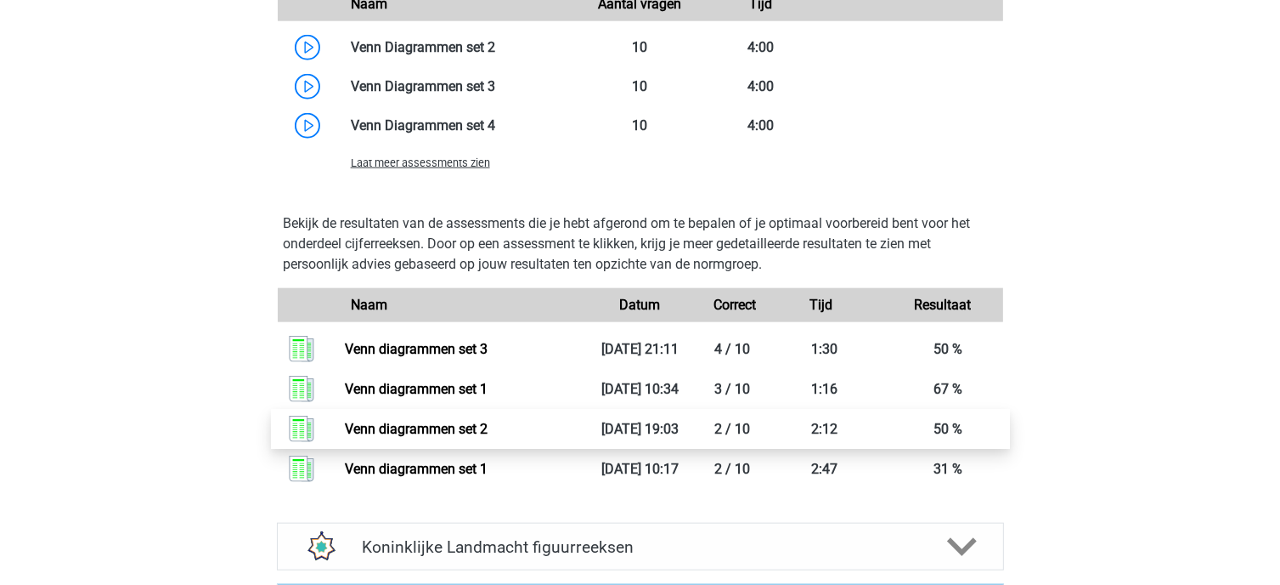
scroll to position [1869, 0]
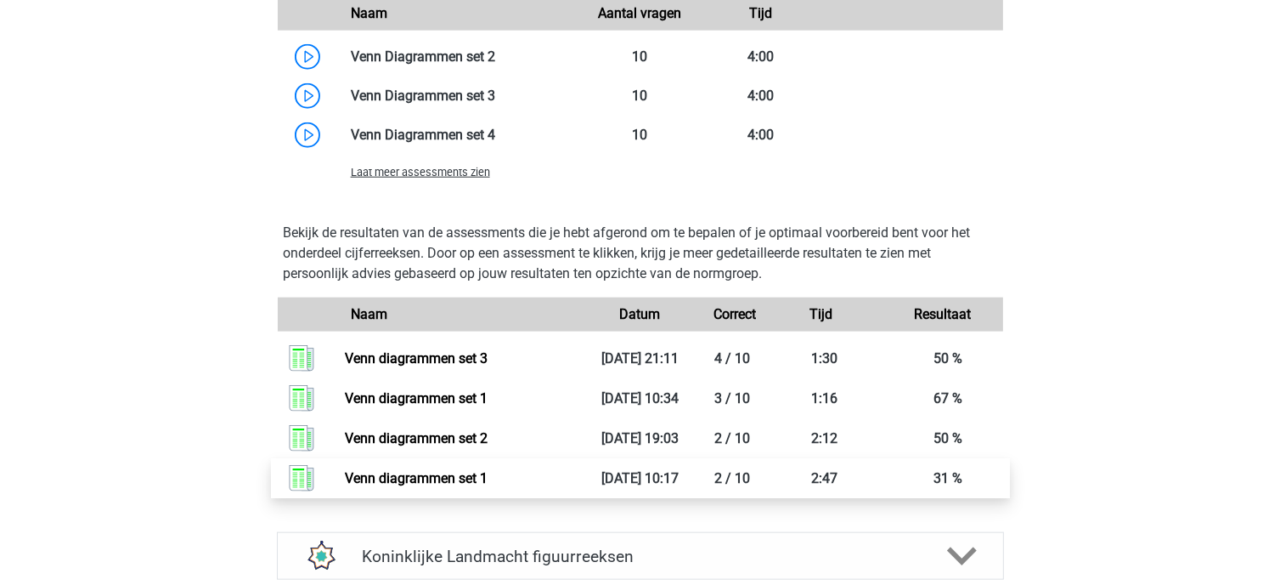
click at [488, 470] on link "Venn diagrammen set 1" at bounding box center [416, 478] width 143 height 16
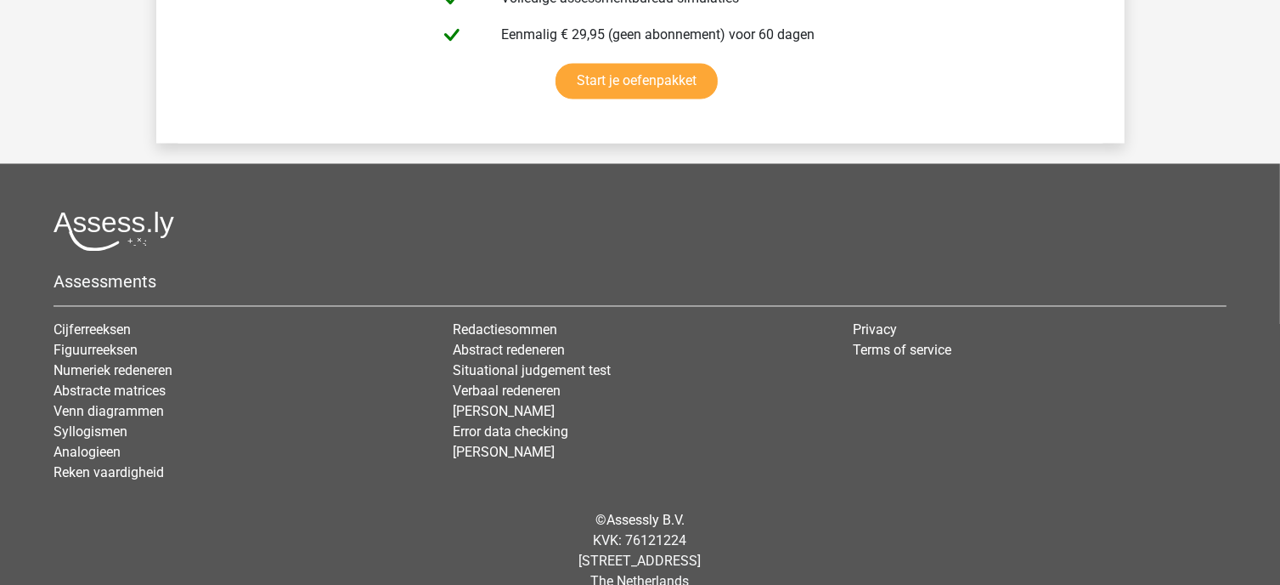
scroll to position [3144, 0]
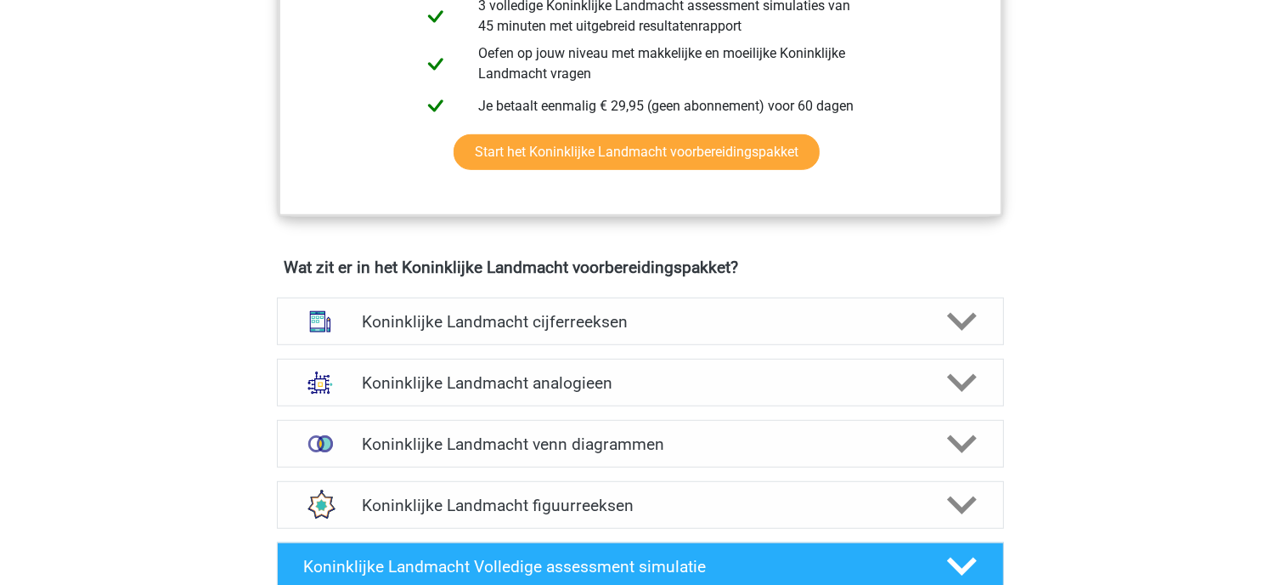
scroll to position [1020, 0]
click at [520, 440] on h4 "Koninklijke Landmacht venn diagrammen" at bounding box center [640, 444] width 556 height 20
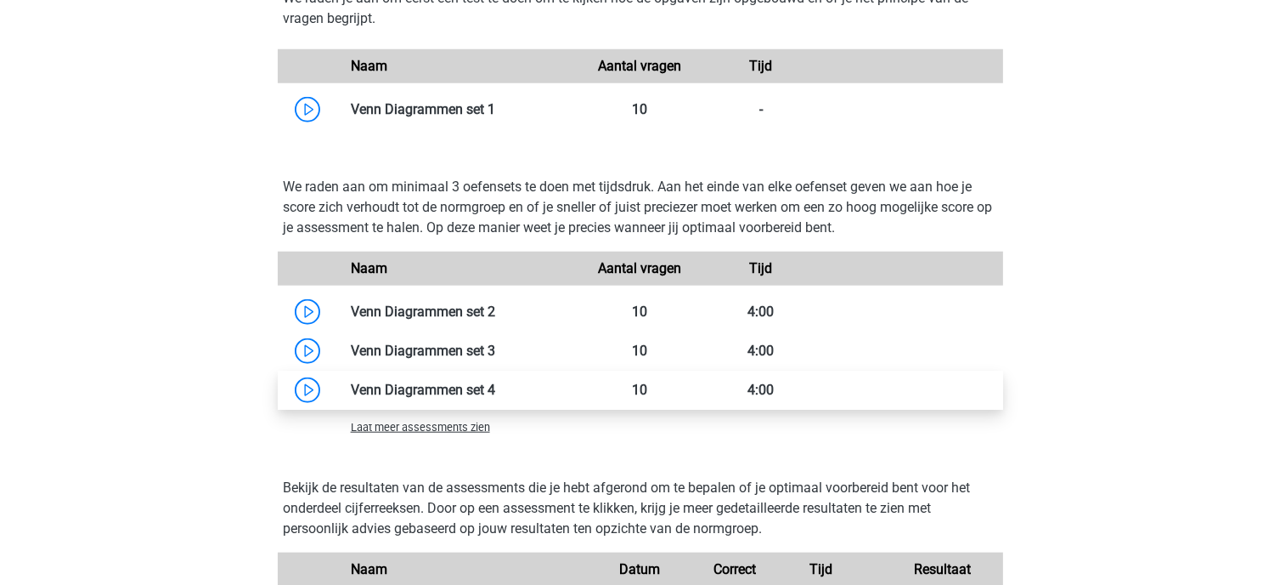
scroll to position [1699, 0]
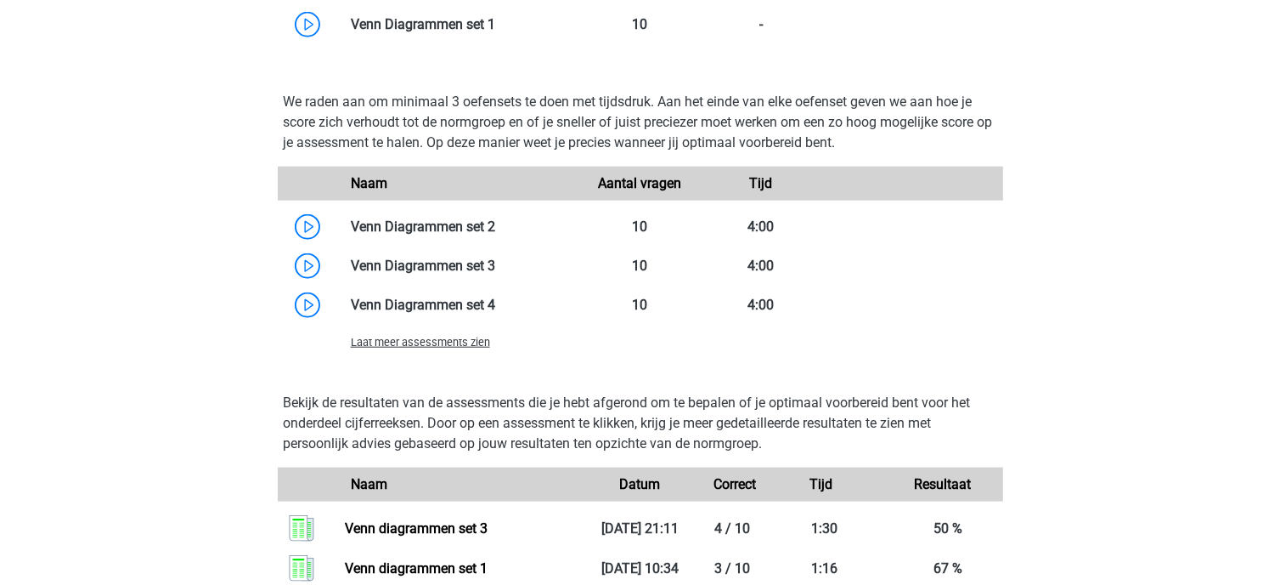
click at [472, 341] on span "Laat meer assessments zien" at bounding box center [420, 342] width 139 height 13
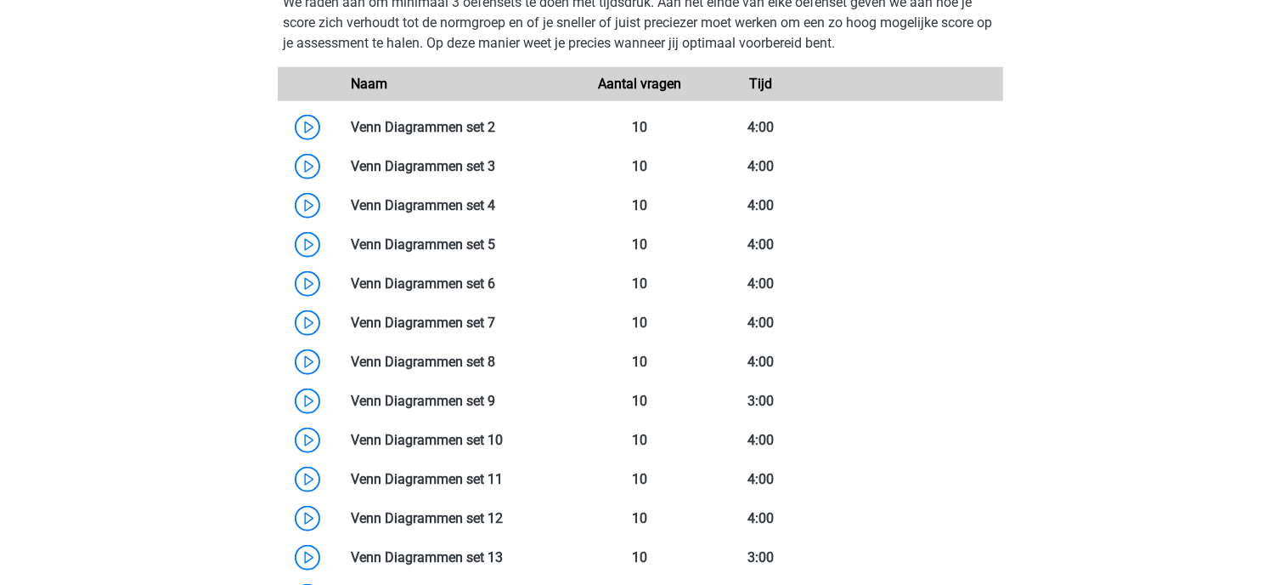
scroll to position [1869, 0]
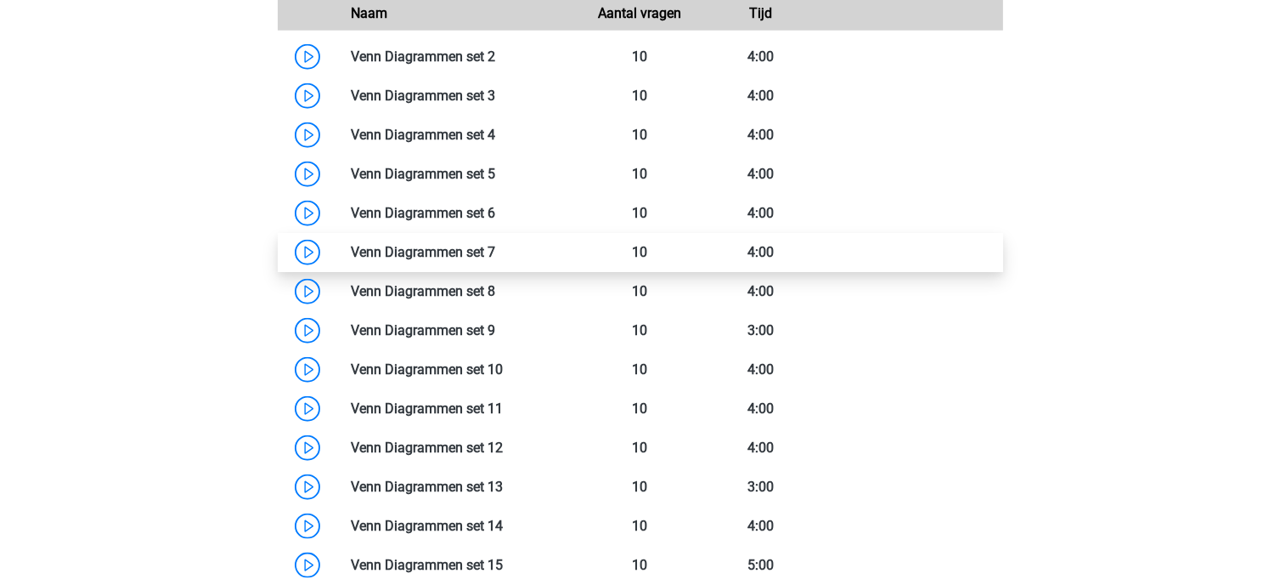
click at [495, 253] on link at bounding box center [495, 252] width 0 height 16
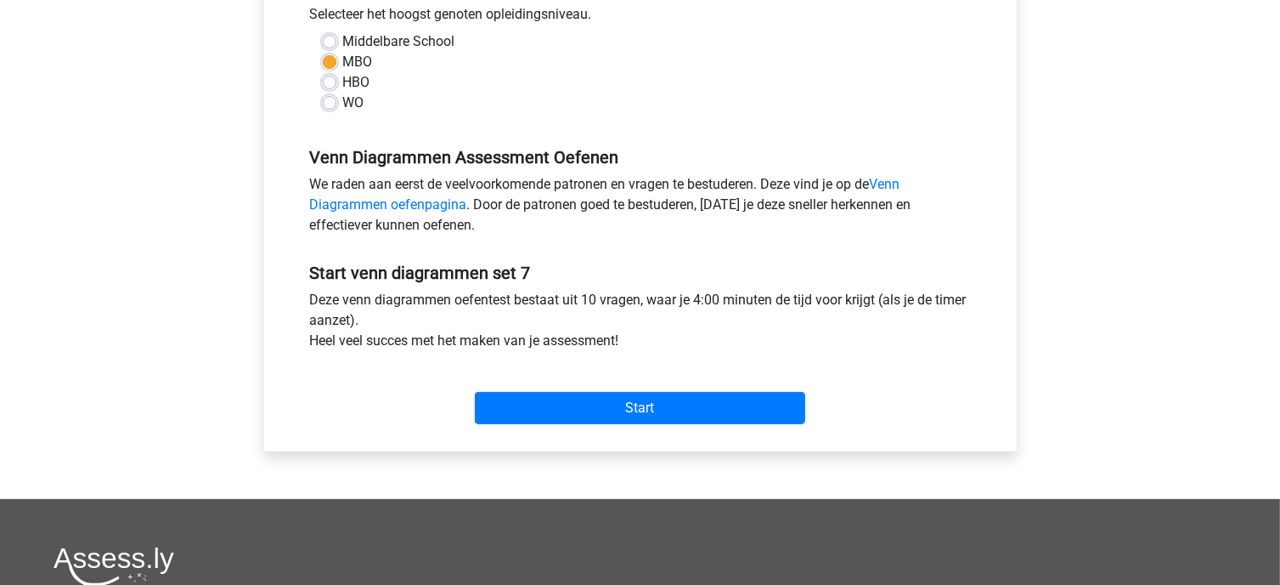
scroll to position [425, 0]
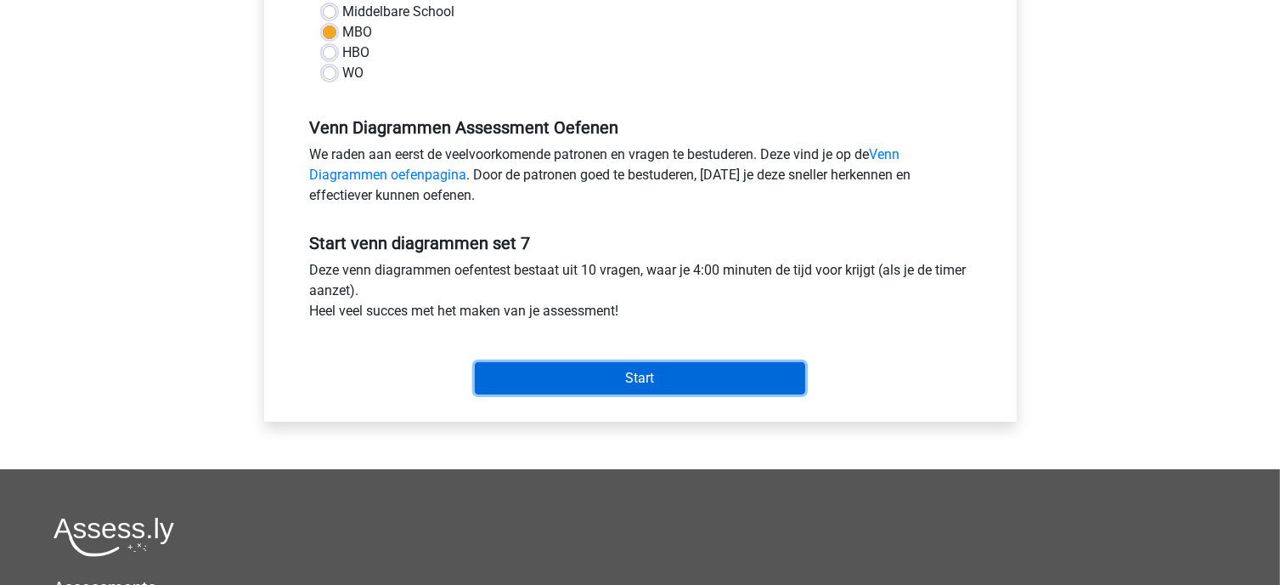
click at [544, 381] on input "Start" at bounding box center [640, 378] width 330 height 32
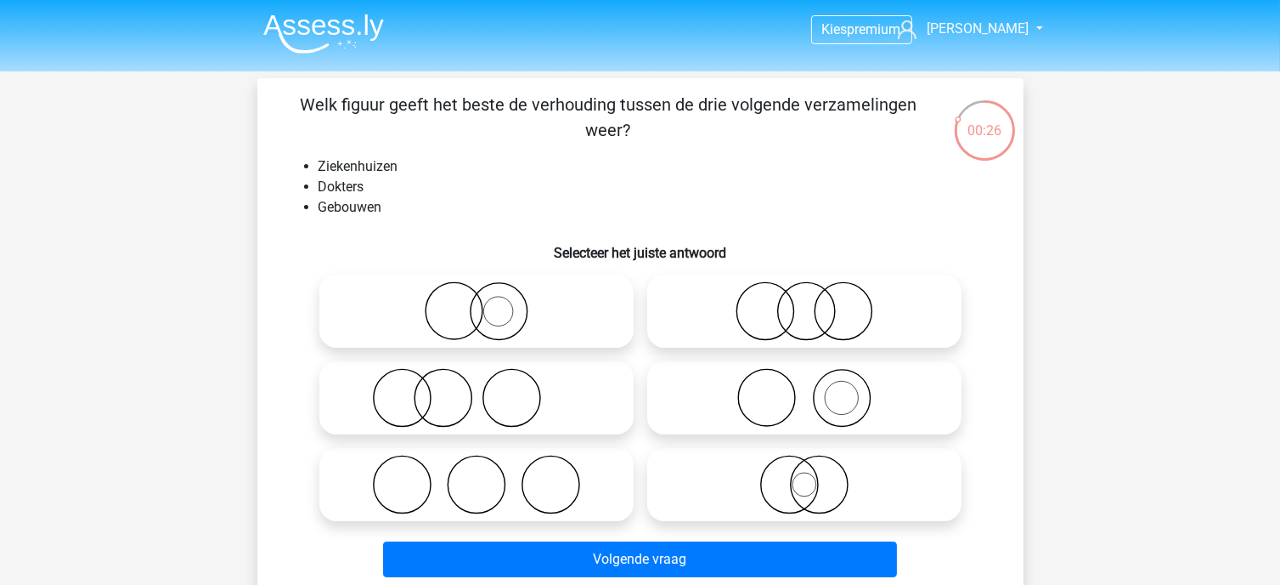
click at [780, 414] on icon at bounding box center [804, 397] width 301 height 59
click at [805, 389] on input "radio" at bounding box center [810, 383] width 11 height 11
radio input "true"
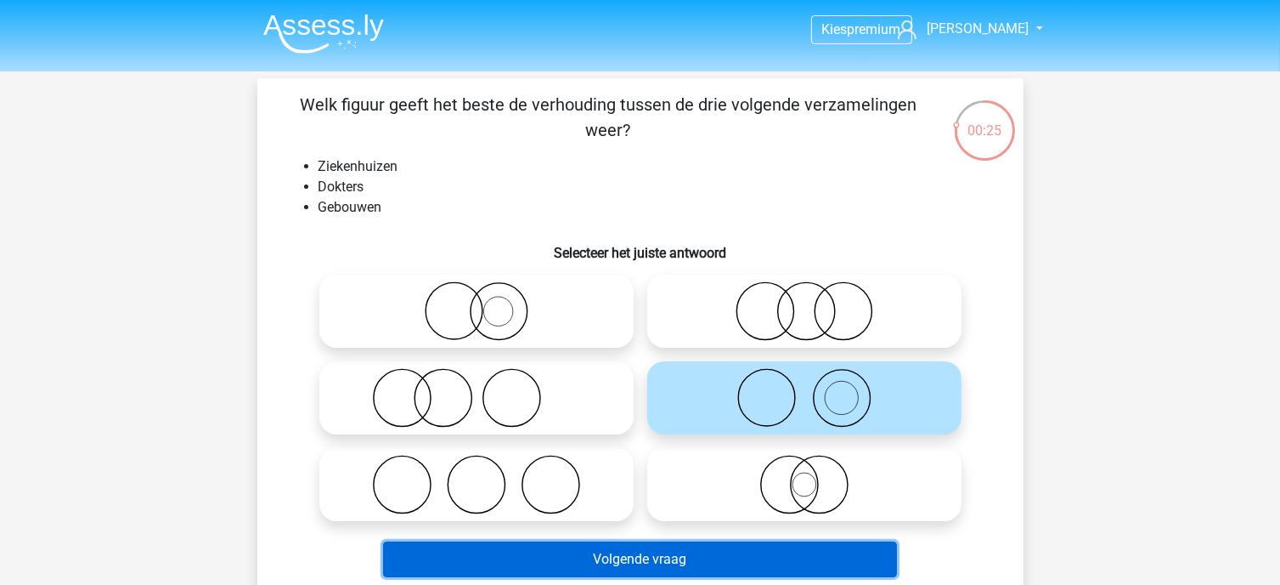
click at [764, 552] on button "Volgende vraag" at bounding box center [640, 559] width 514 height 36
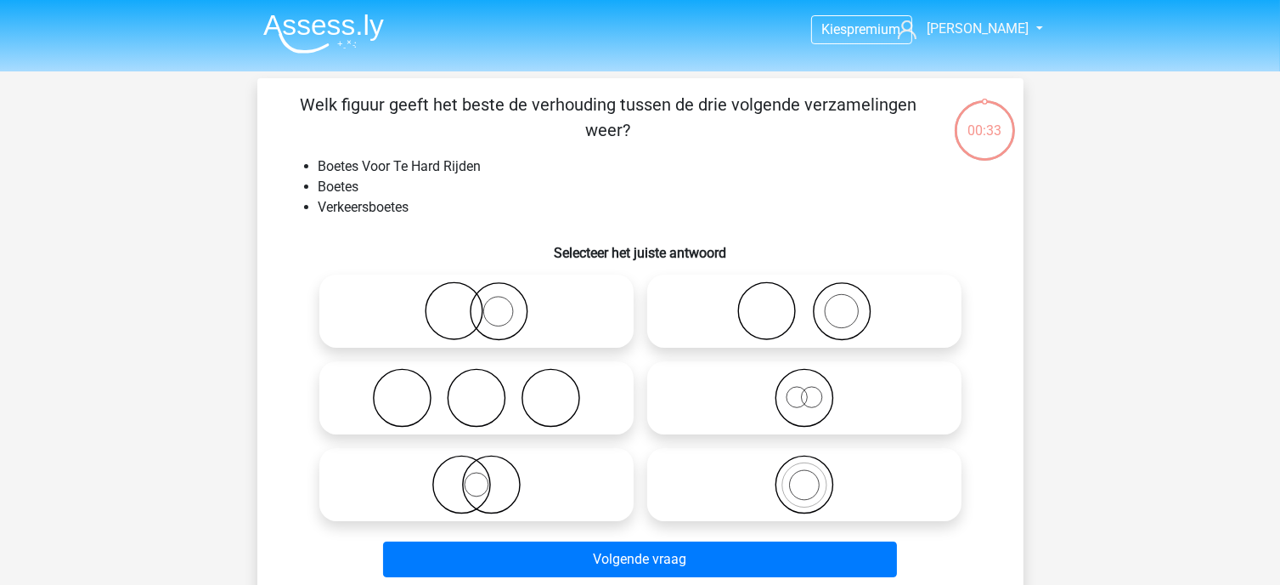
scroll to position [78, 0]
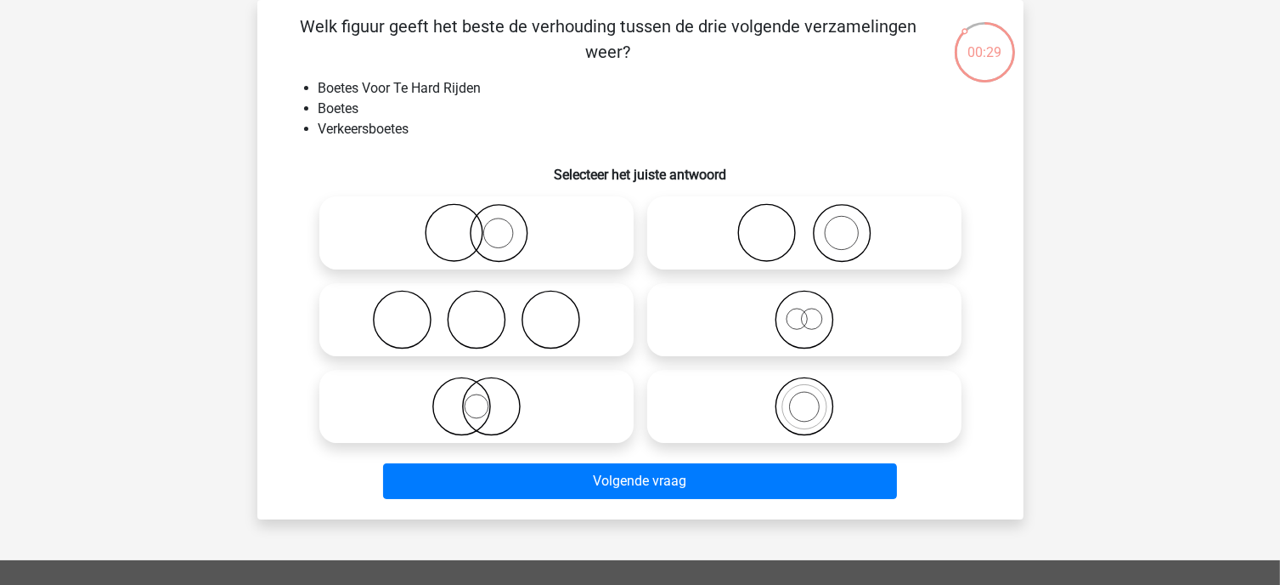
click at [798, 390] on icon at bounding box center [804, 405] width 301 height 59
click at [805, 390] on input "radio" at bounding box center [810, 392] width 11 height 11
radio input "true"
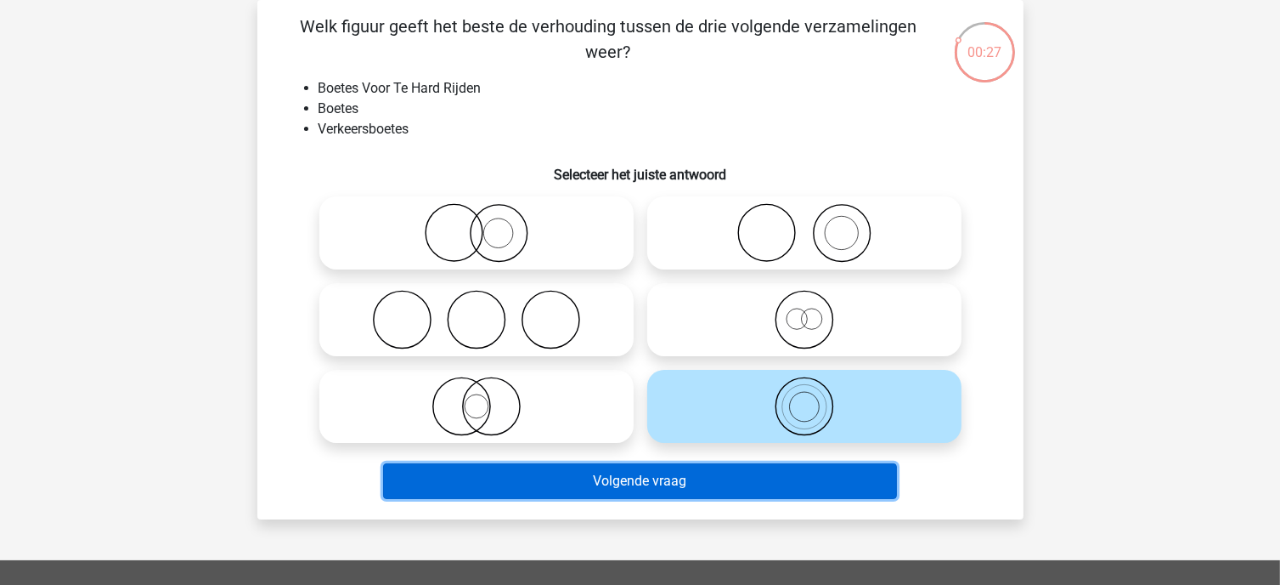
click at [757, 491] on button "Volgende vraag" at bounding box center [640, 481] width 514 height 36
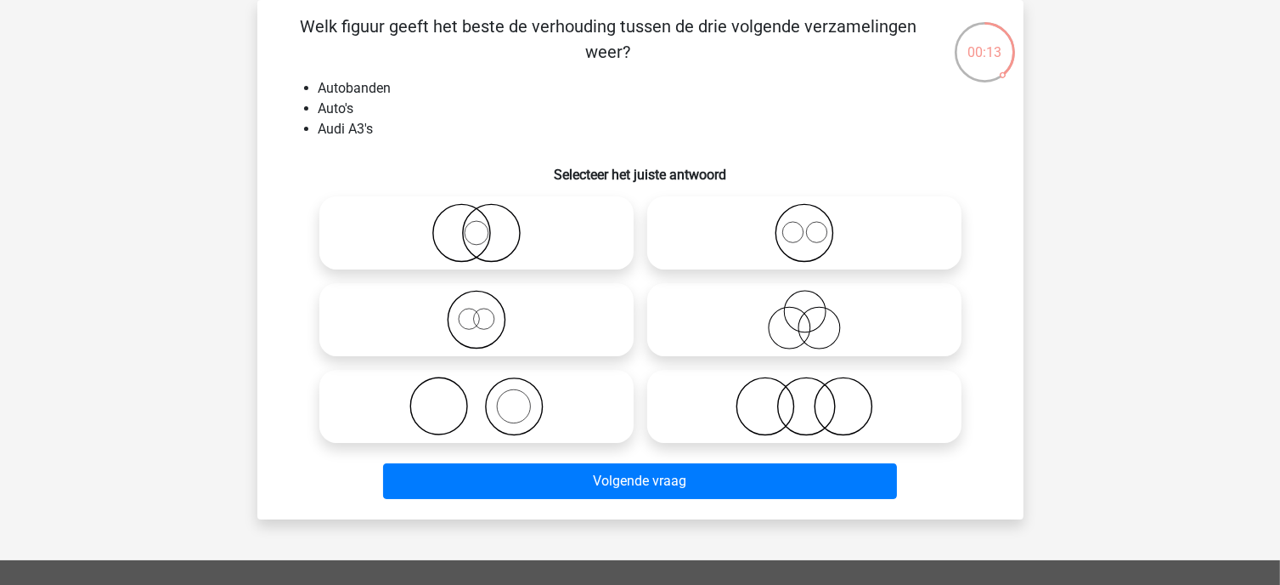
click at [577, 320] on icon at bounding box center [476, 319] width 301 height 59
click at [488, 311] on input "radio" at bounding box center [482, 305] width 11 height 11
radio input "true"
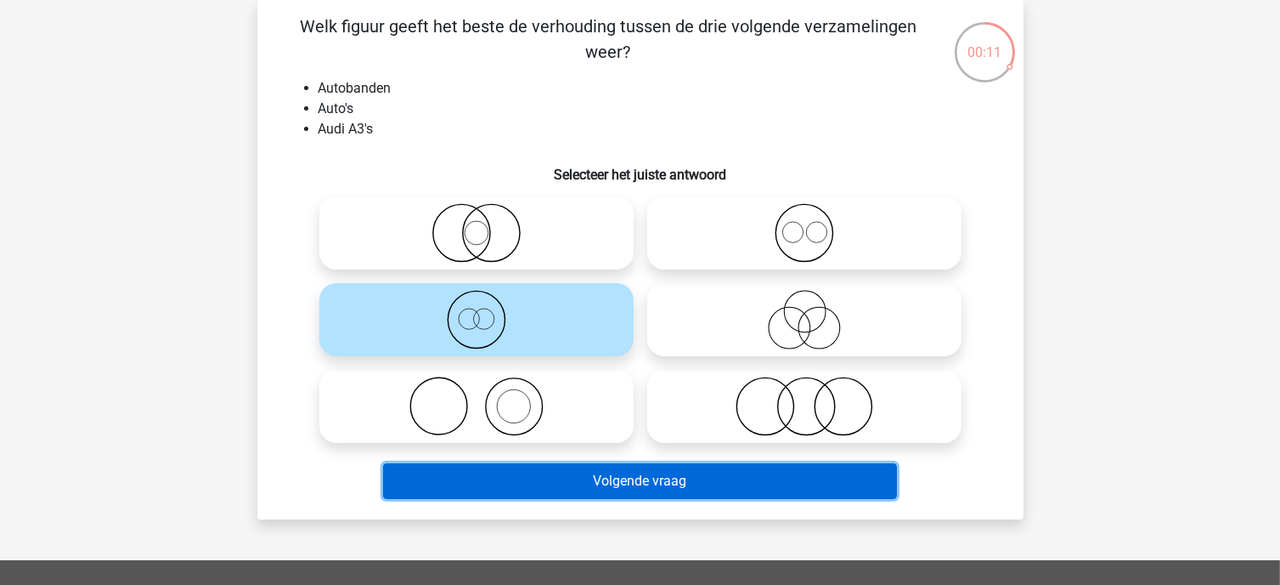
click at [591, 483] on button "Volgende vraag" at bounding box center [640, 481] width 514 height 36
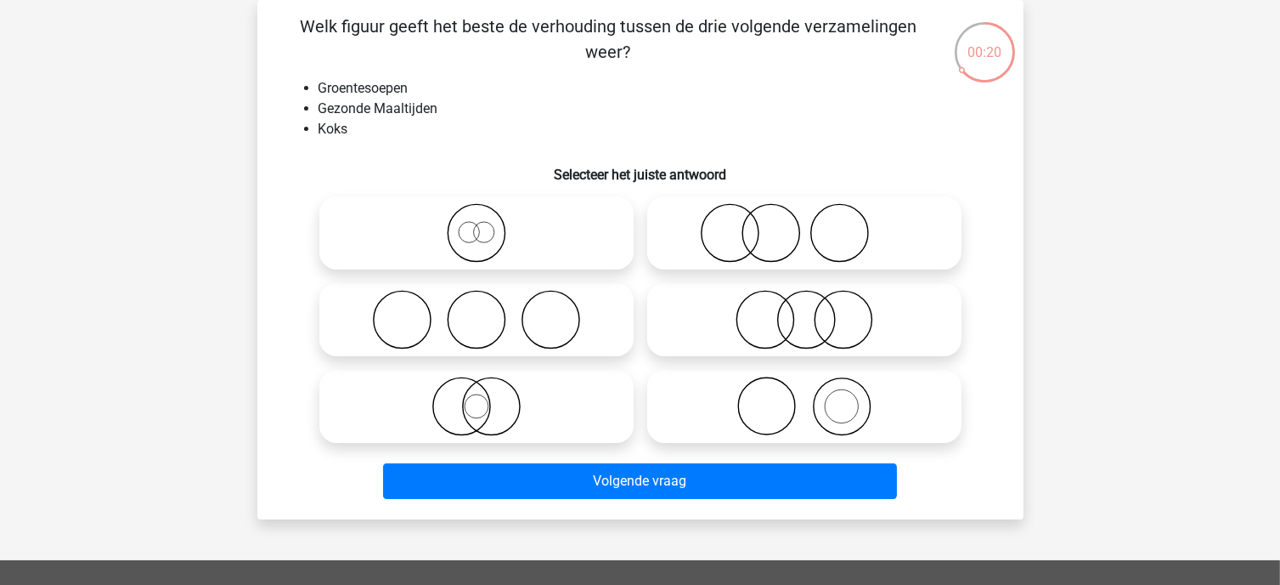
click at [720, 227] on icon at bounding box center [804, 232] width 301 height 59
click at [805, 224] on input "radio" at bounding box center [810, 218] width 11 height 11
radio input "true"
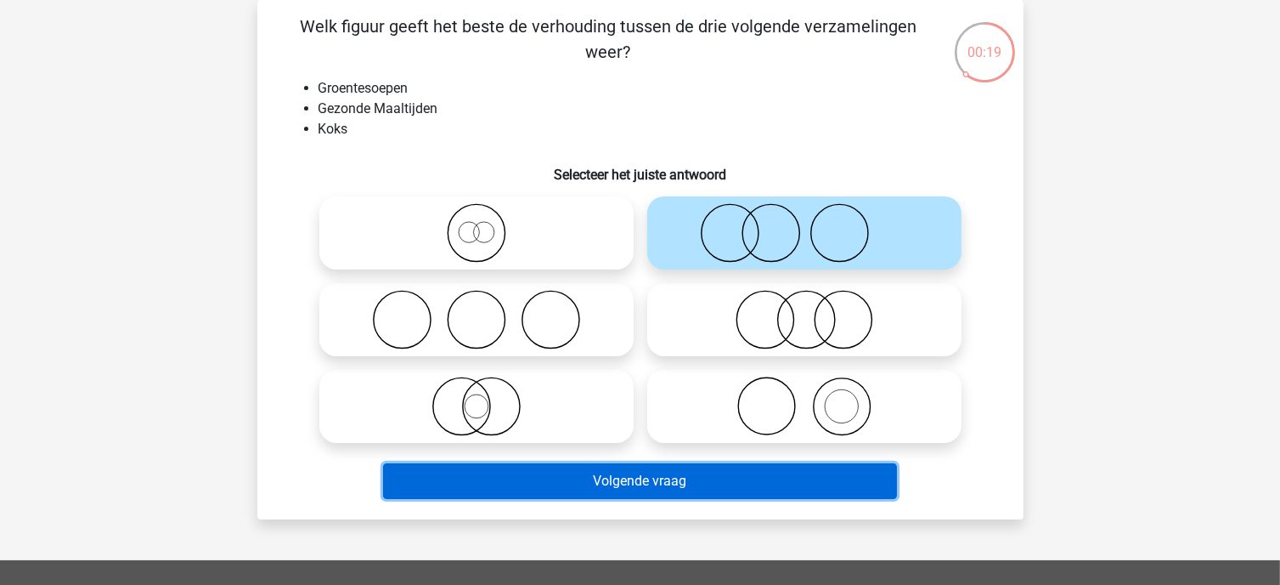
click at [714, 478] on button "Volgende vraag" at bounding box center [640, 481] width 514 height 36
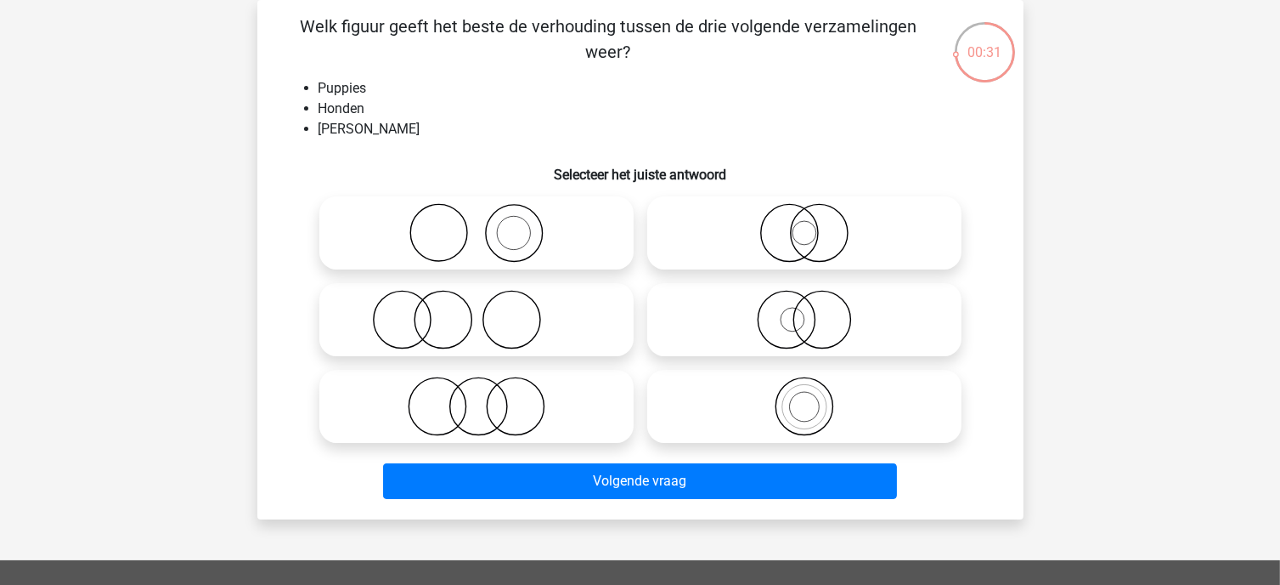
click at [836, 415] on icon at bounding box center [804, 405] width 301 height 59
click at [816, 398] on input "radio" at bounding box center [810, 392] width 11 height 11
radio input "true"
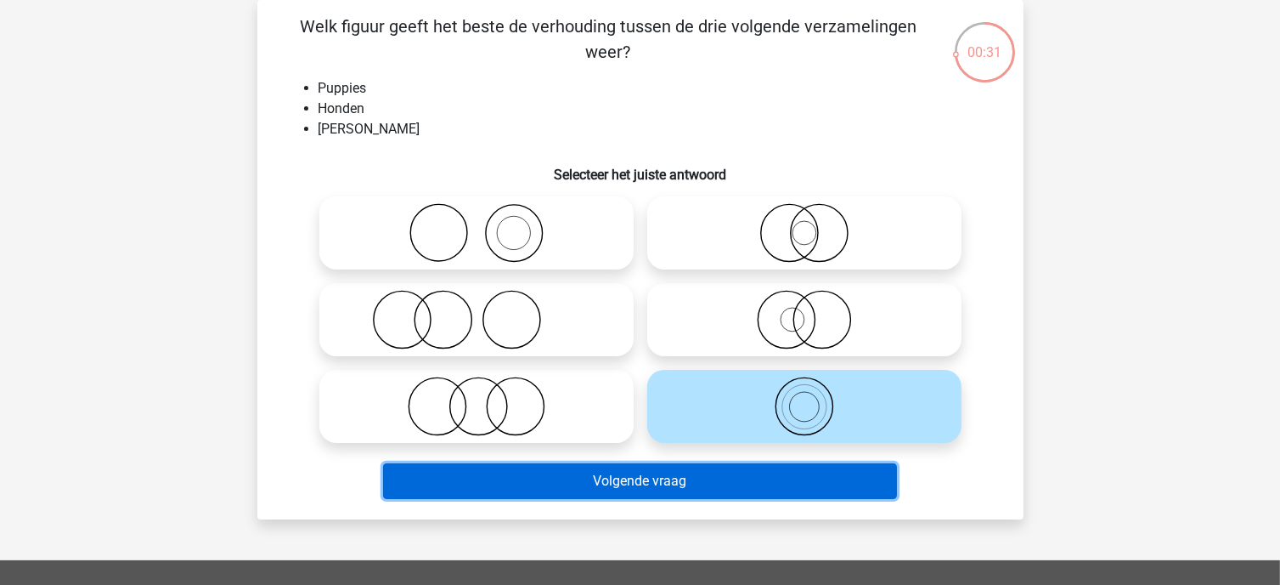
click at [759, 490] on button "Volgende vraag" at bounding box center [640, 481] width 514 height 36
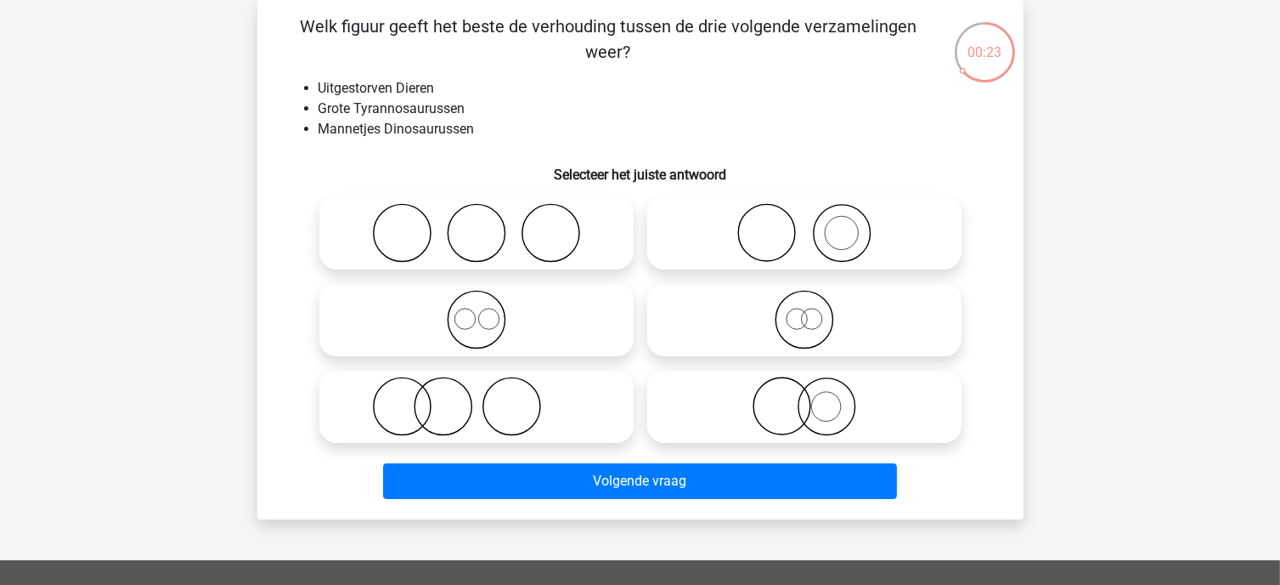
click at [791, 406] on icon at bounding box center [804, 405] width 301 height 59
click at [805, 398] on input "radio" at bounding box center [810, 392] width 11 height 11
radio input "true"
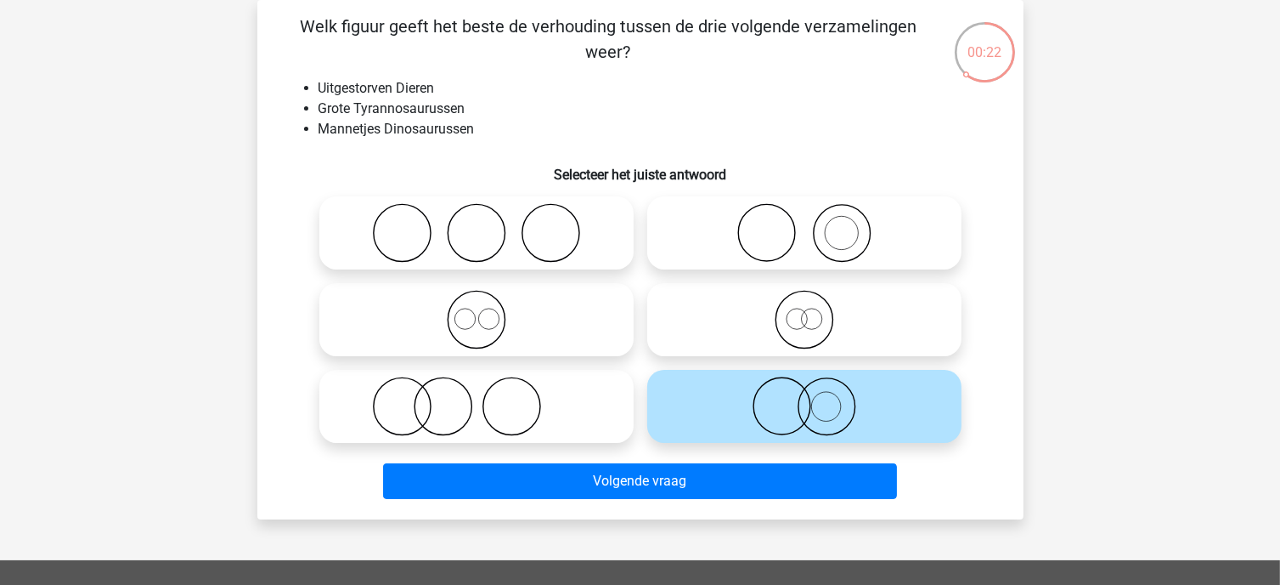
click at [491, 315] on icon at bounding box center [476, 319] width 301 height 59
click at [488, 311] on input "radio" at bounding box center [482, 305] width 11 height 11
radio input "true"
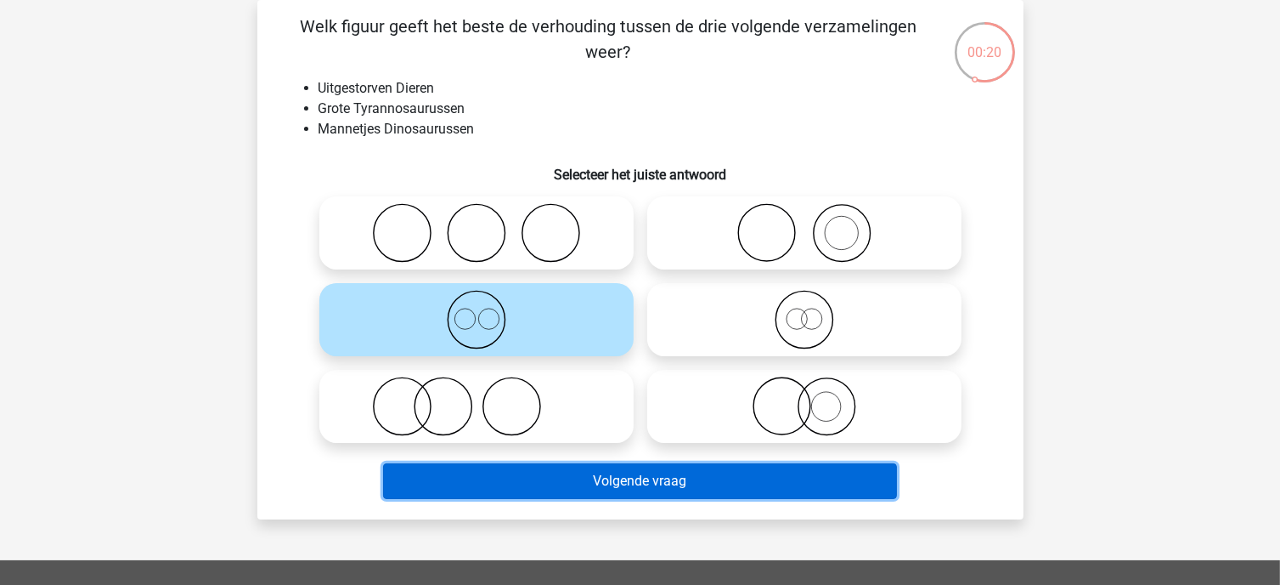
click at [556, 483] on button "Volgende vraag" at bounding box center [640, 481] width 514 height 36
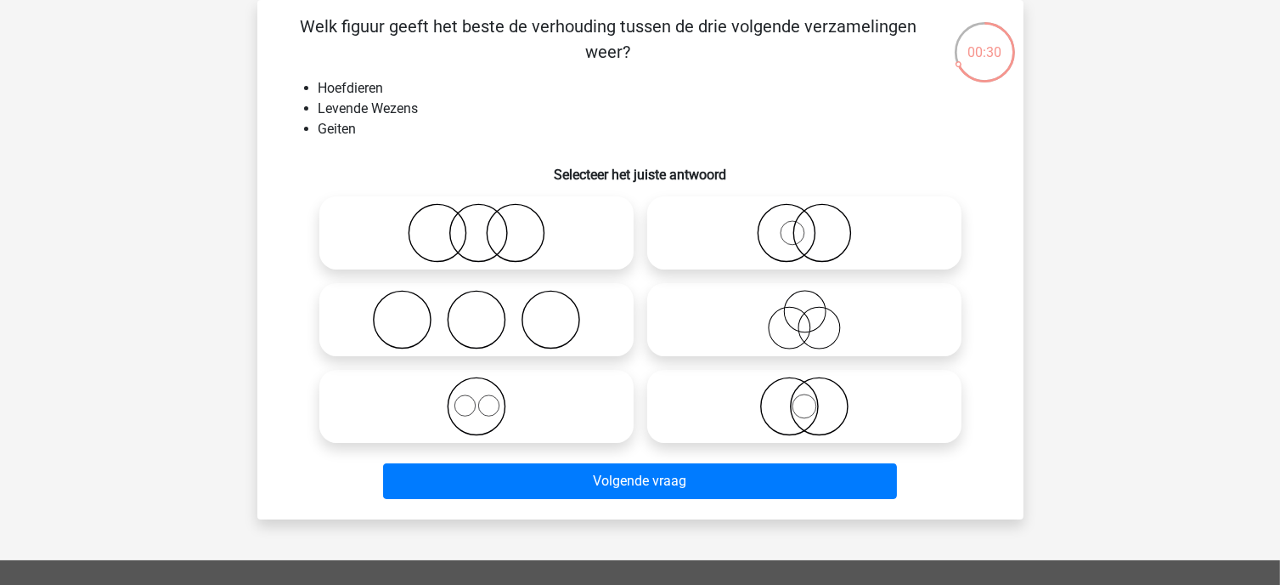
drag, startPoint x: 734, startPoint y: 217, endPoint x: 735, endPoint y: 225, distance: 8.5
click at [735, 217] on icon at bounding box center [804, 232] width 301 height 59
click at [805, 217] on input "radio" at bounding box center [810, 218] width 11 height 11
radio input "true"
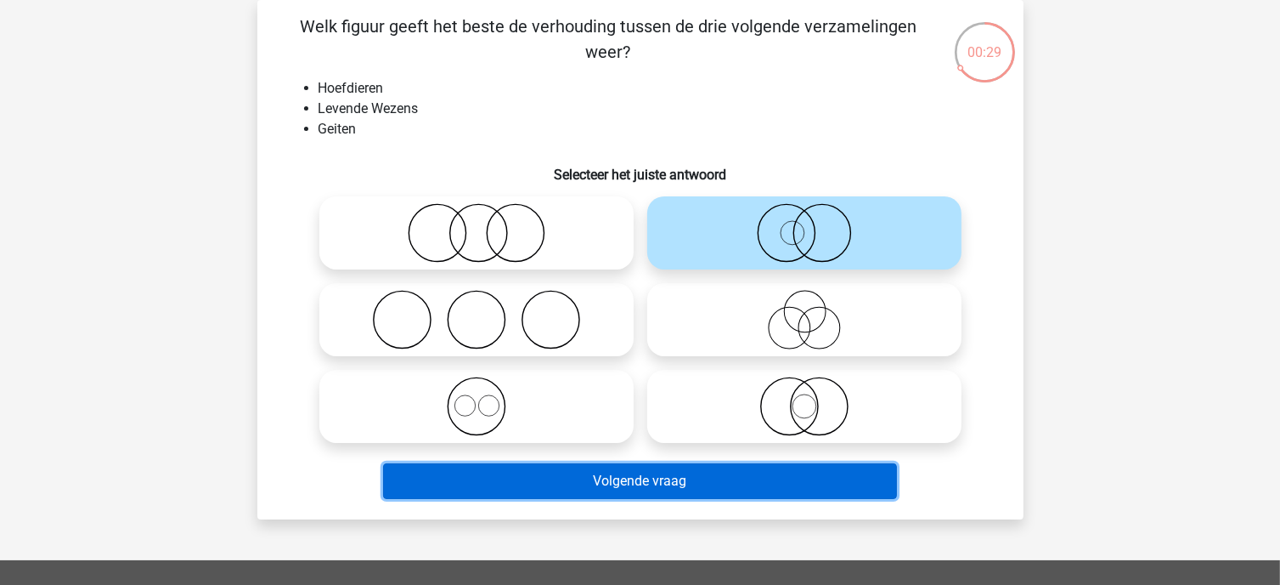
click at [686, 484] on button "Volgende vraag" at bounding box center [640, 481] width 514 height 36
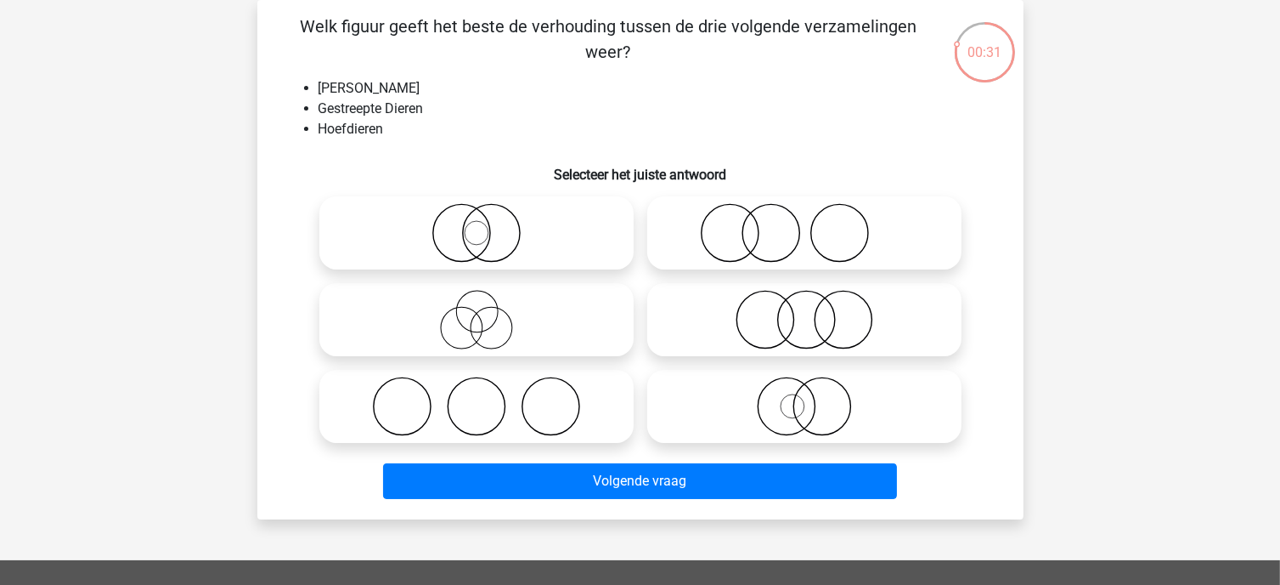
click at [801, 230] on icon at bounding box center [804, 232] width 301 height 59
click at [805, 224] on input "radio" at bounding box center [810, 218] width 11 height 11
radio input "true"
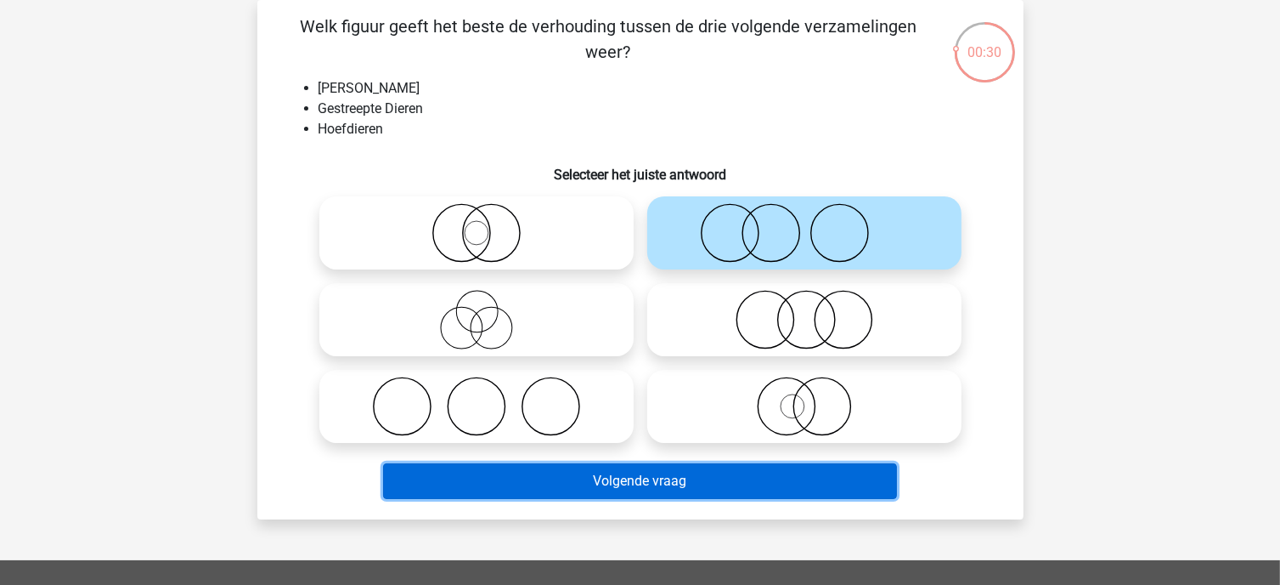
click at [700, 494] on button "Volgende vraag" at bounding box center [640, 481] width 514 height 36
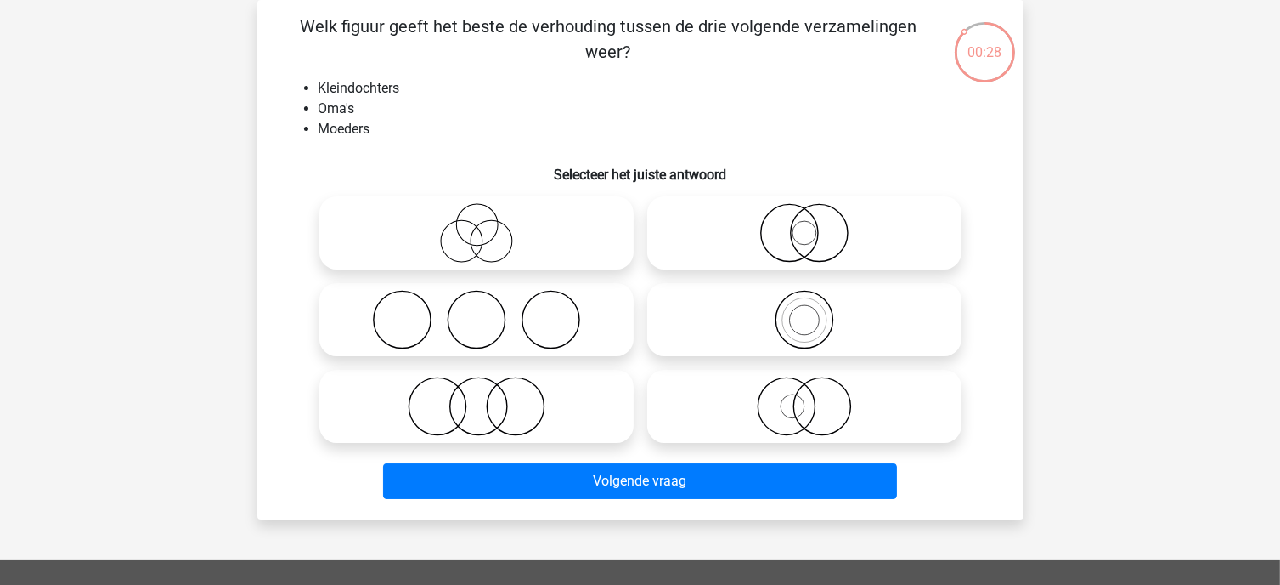
click at [460, 221] on icon at bounding box center [476, 232] width 301 height 59
click at [477, 221] on input "radio" at bounding box center [482, 218] width 11 height 11
radio input "true"
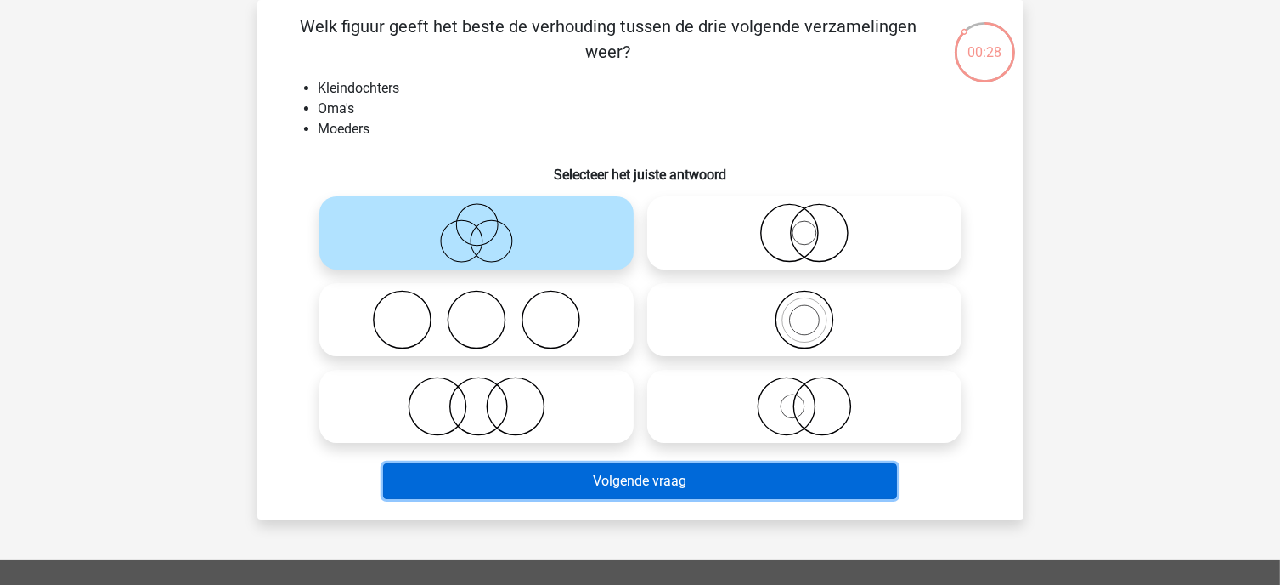
click at [583, 476] on button "Volgende vraag" at bounding box center [640, 481] width 514 height 36
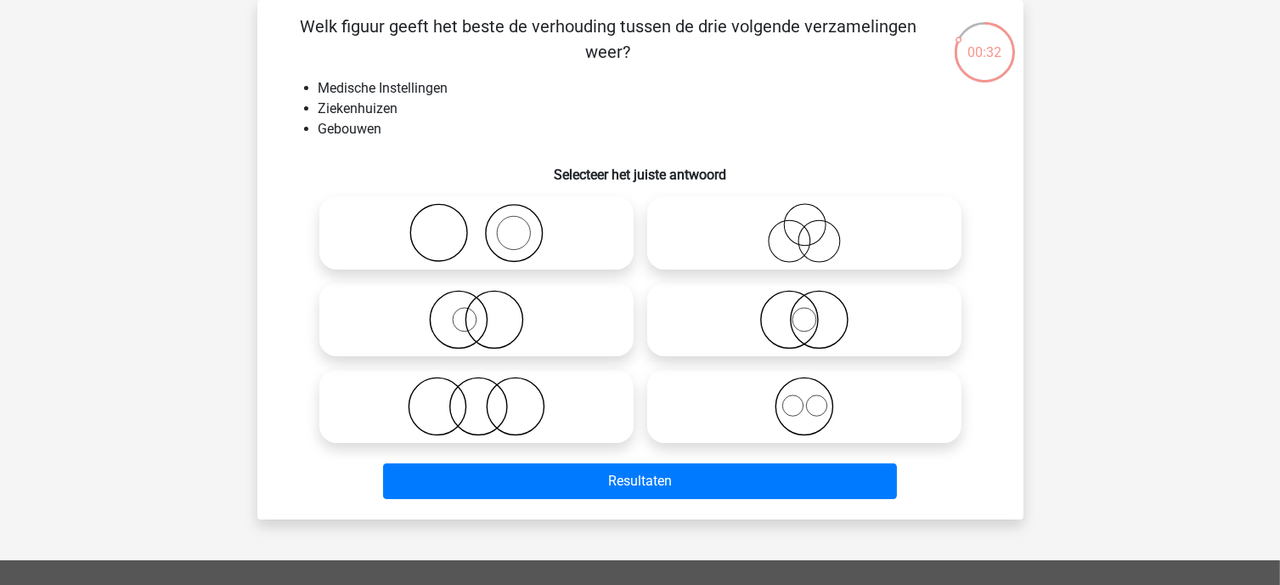
click at [785, 302] on icon at bounding box center [804, 319] width 301 height 59
click at [805, 302] on input "radio" at bounding box center [810, 305] width 11 height 11
radio input "true"
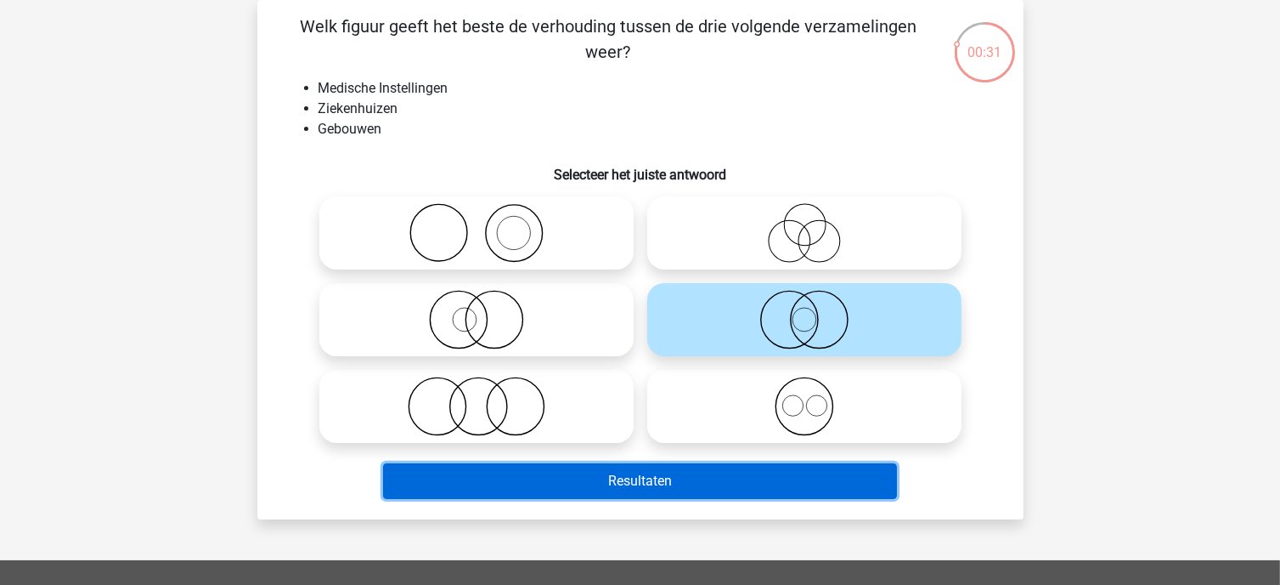
click at [680, 477] on button "Resultaten" at bounding box center [640, 481] width 514 height 36
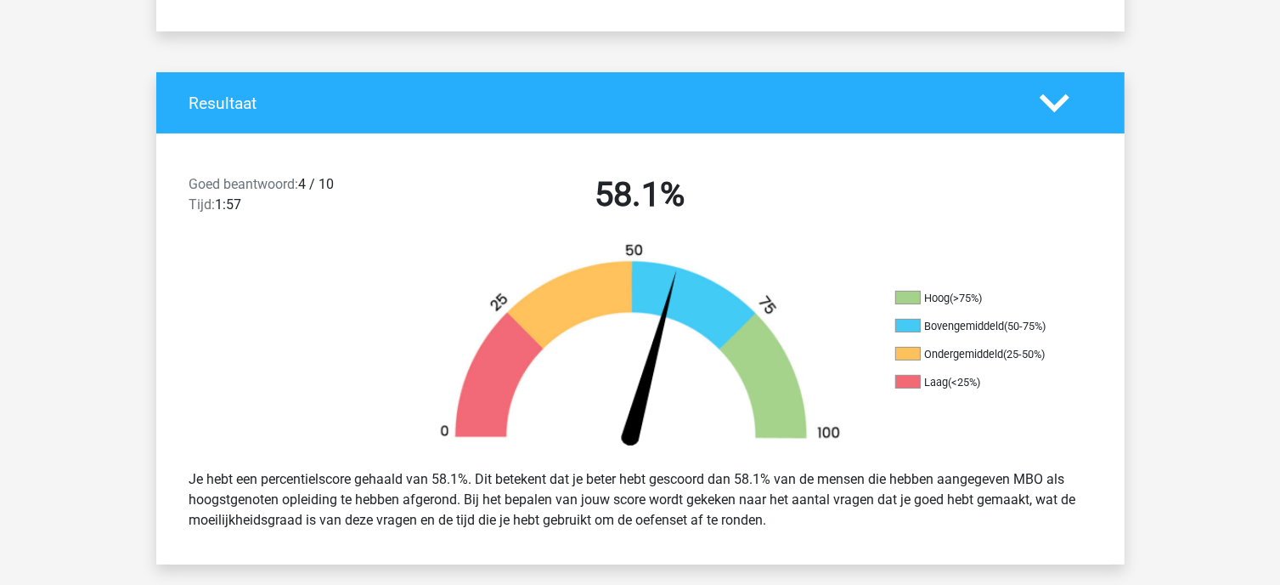
scroll to position [340, 0]
